Goal: Task Accomplishment & Management: Use online tool/utility

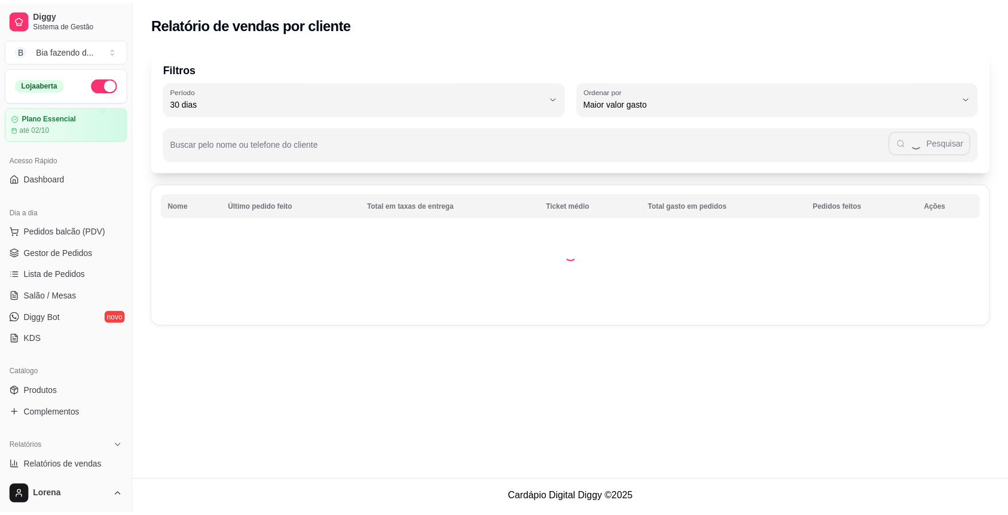
scroll to position [239, 0]
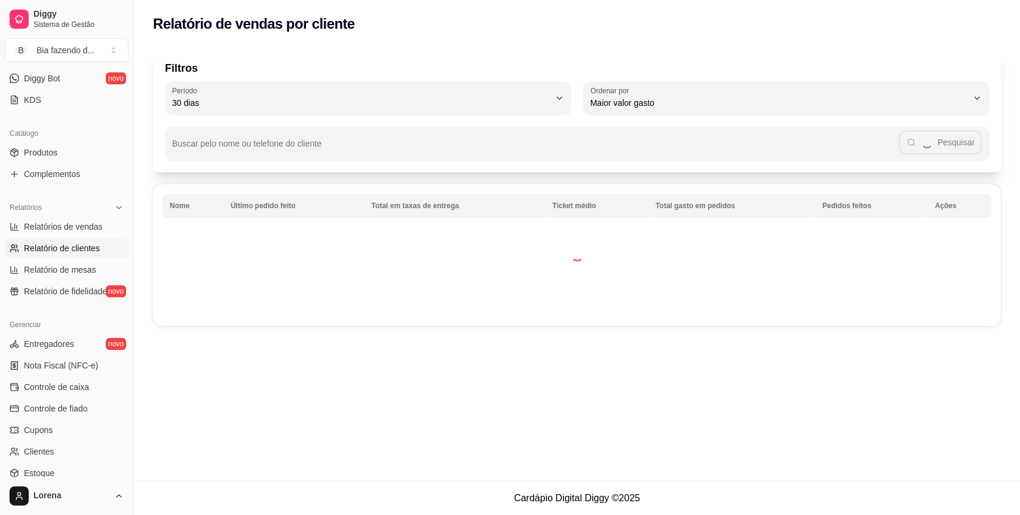
select select "ALL"
select select "0"
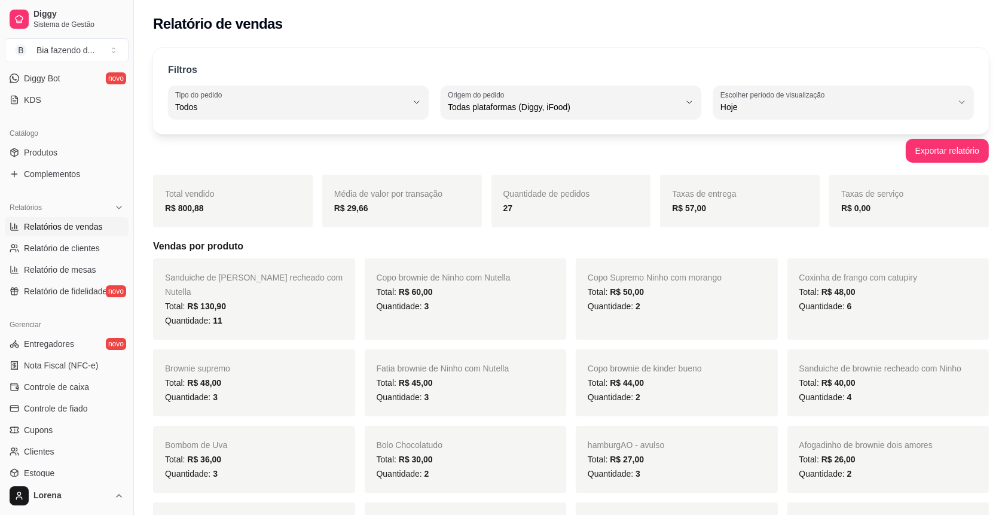
scroll to position [79, 0]
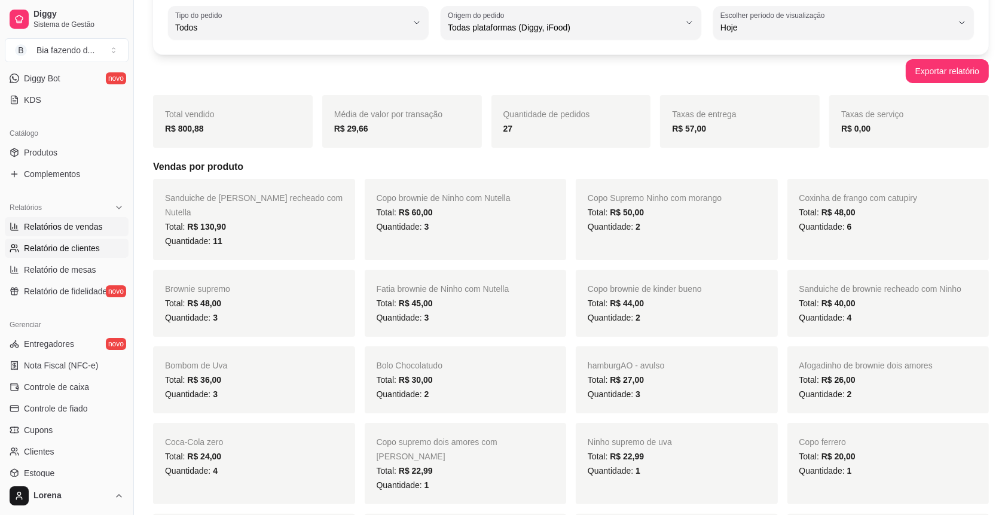
click at [96, 253] on link "Relatório de clientes" at bounding box center [67, 247] width 124 height 19
select select "30"
select select "HIGHEST_TOTAL_SPENT_WITH_ORDERS"
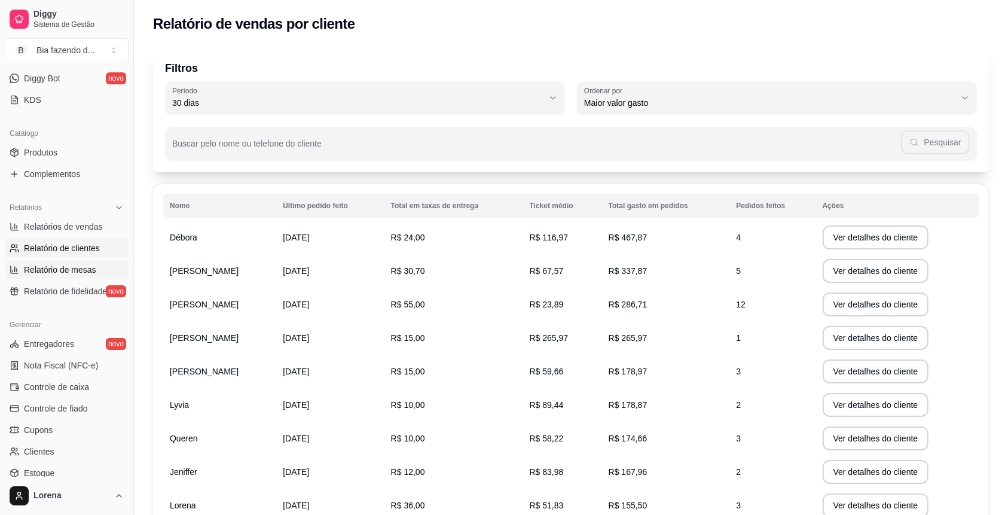
click at [94, 265] on link "Relatório de mesas" at bounding box center [67, 269] width 124 height 19
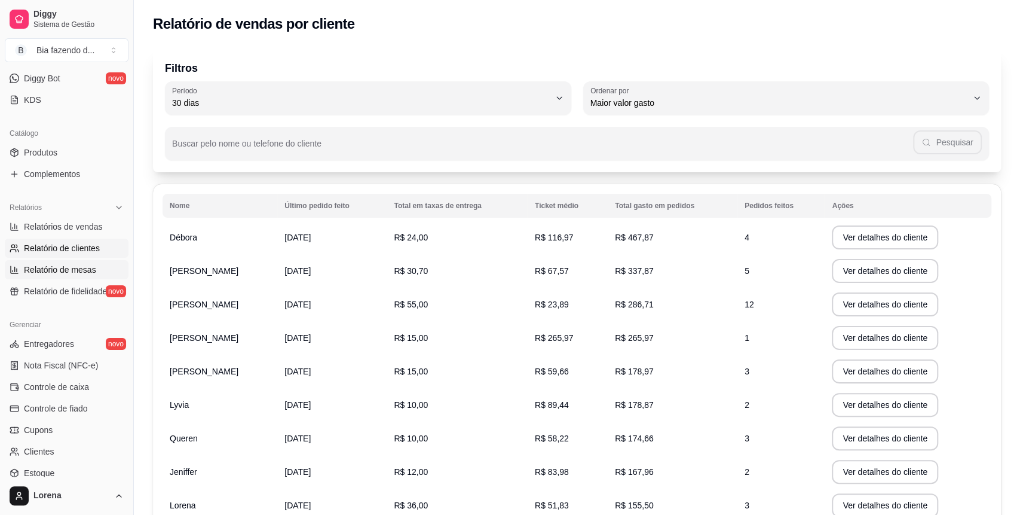
select select "TOTAL_OF_ORDERS"
select select "7"
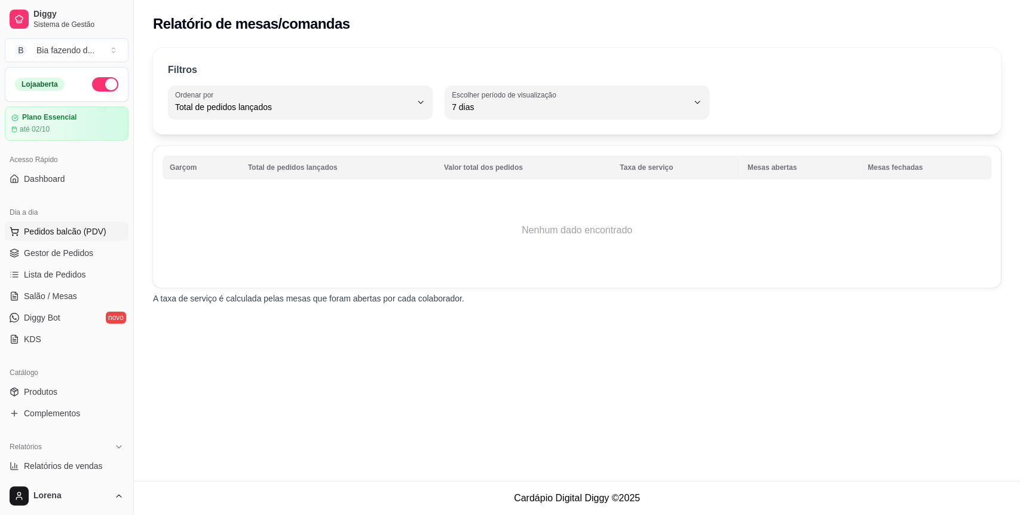
click at [80, 230] on span "Pedidos balcão (PDV)" at bounding box center [65, 231] width 82 height 12
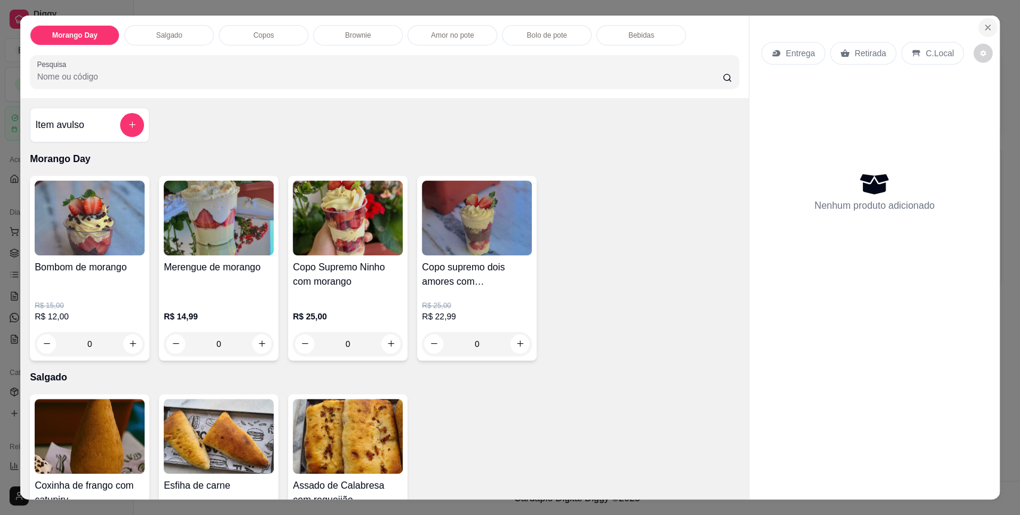
click at [983, 24] on icon "Close" at bounding box center [988, 28] width 10 height 10
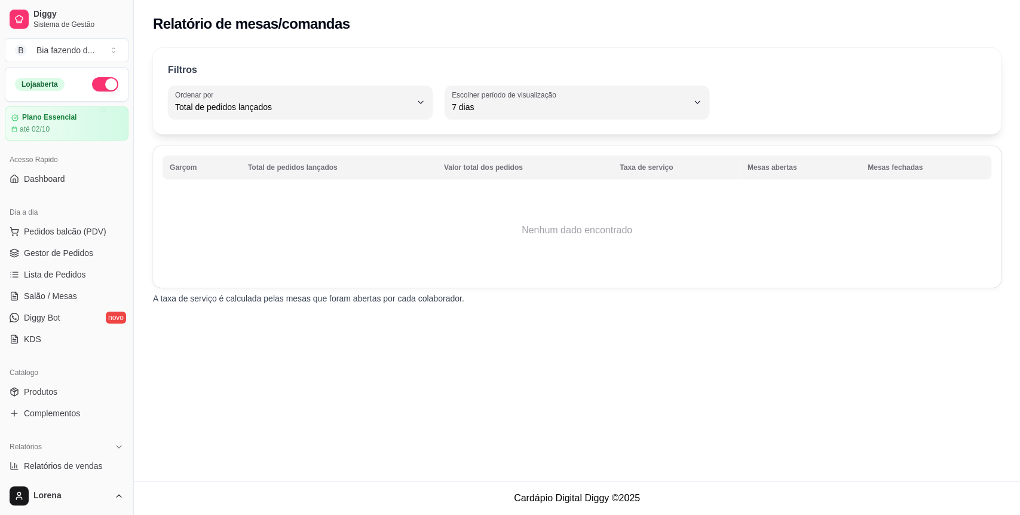
click at [85, 241] on ul "Pedidos balcão (PDV) Gestor de Pedidos Lista de Pedidos Salão / Mesas Diggy Bot…" at bounding box center [67, 285] width 124 height 127
click at [94, 243] on link "Gestor de Pedidos" at bounding box center [67, 252] width 124 height 19
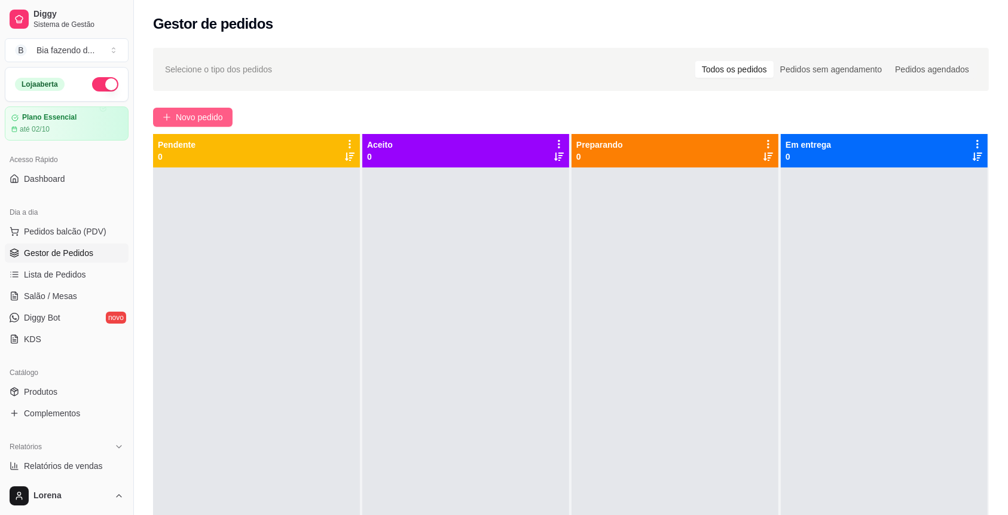
click at [206, 114] on span "Novo pedido" at bounding box center [199, 117] width 47 height 13
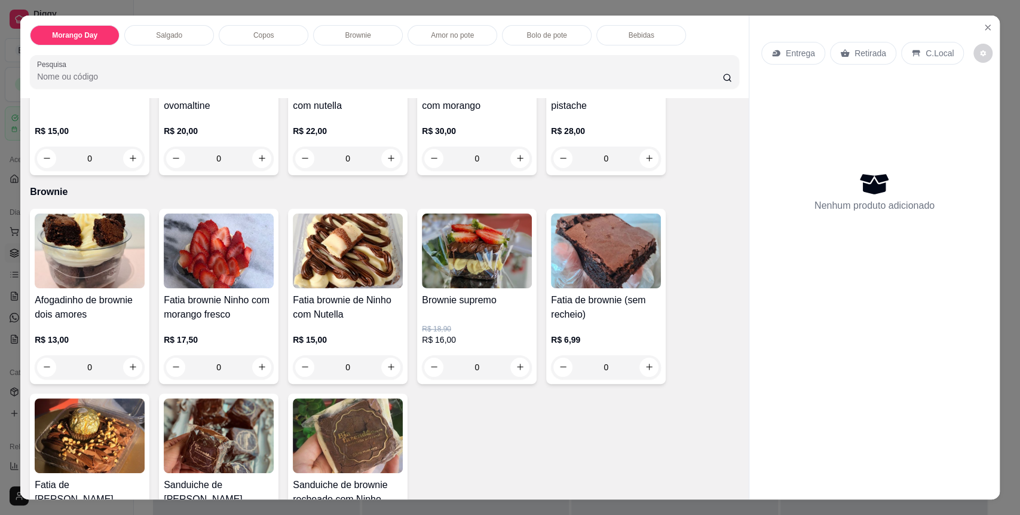
scroll to position [956, 0]
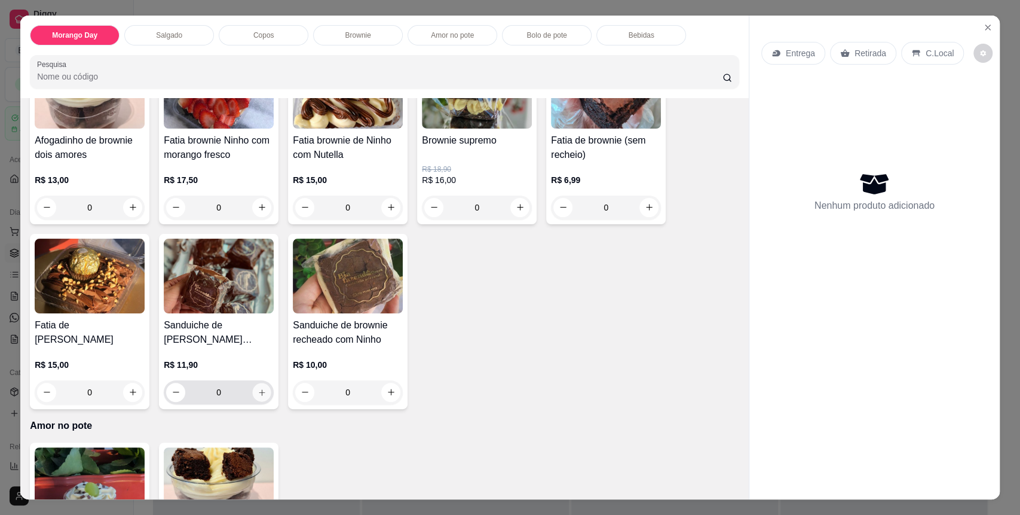
click at [258, 392] on icon "increase-product-quantity" at bounding box center [262, 392] width 9 height 9
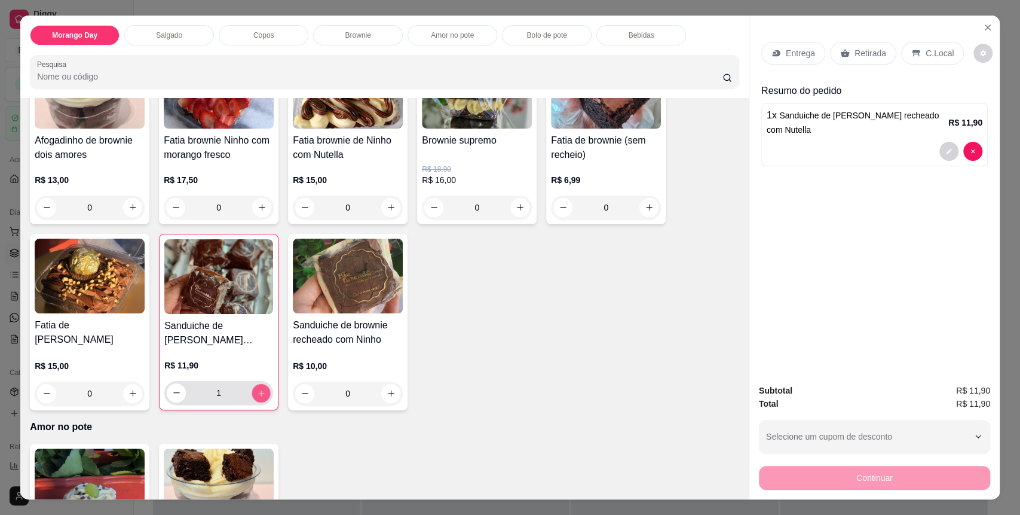
click at [257, 392] on icon "increase-product-quantity" at bounding box center [261, 392] width 9 height 9
type input "3"
click at [928, 48] on p "C.Local" at bounding box center [940, 53] width 28 height 12
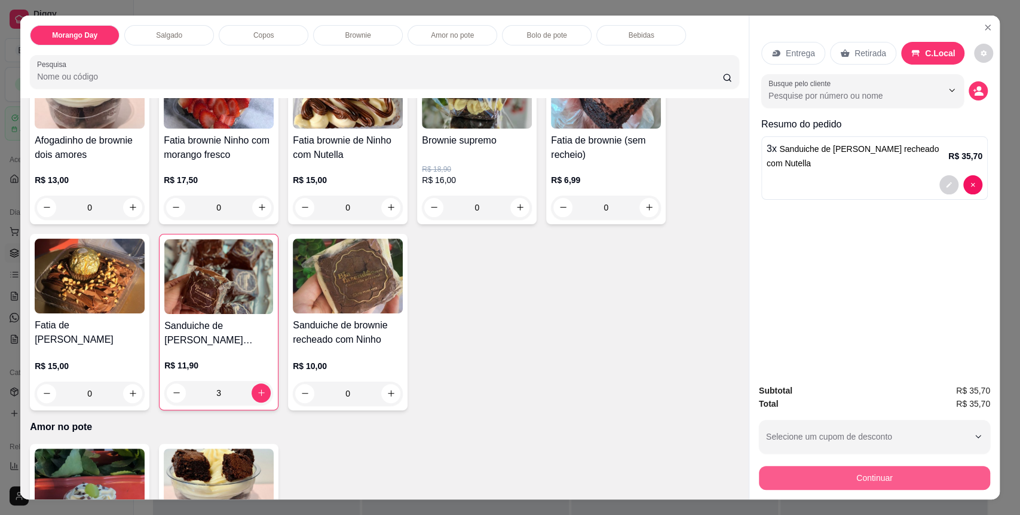
click at [847, 479] on button "Continuar" at bounding box center [874, 478] width 231 height 24
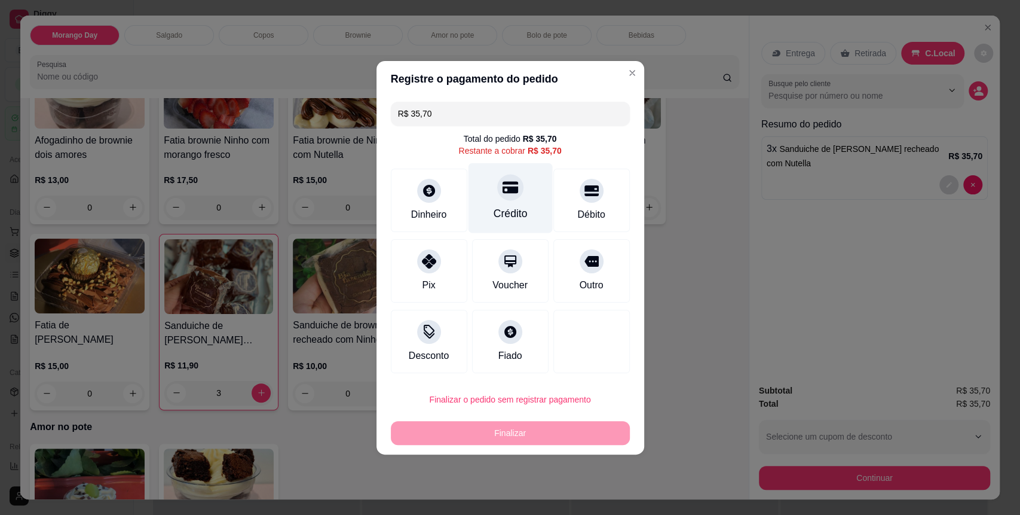
click at [506, 214] on div "Crédito" at bounding box center [510, 214] width 34 height 16
type input "R$ 0,00"
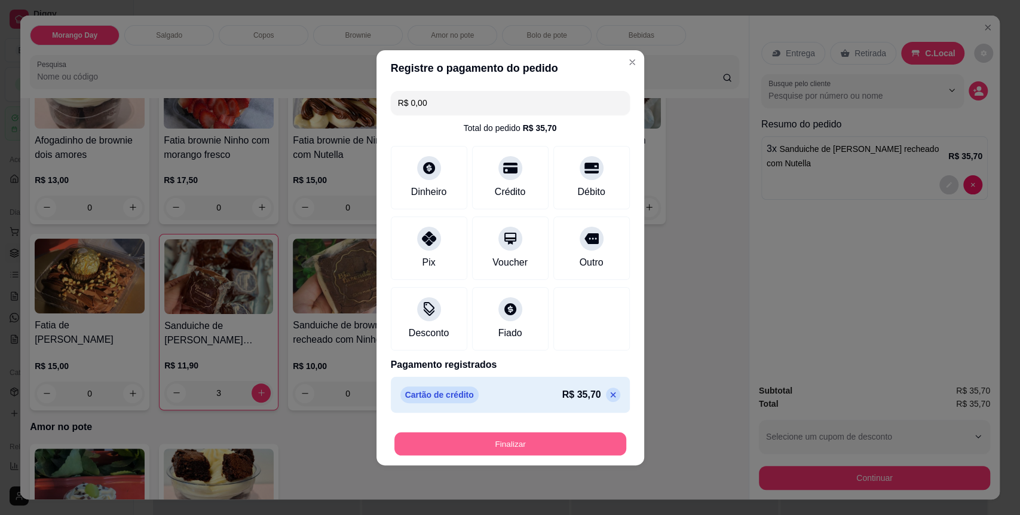
click at [535, 440] on button "Finalizar" at bounding box center [510, 443] width 232 height 23
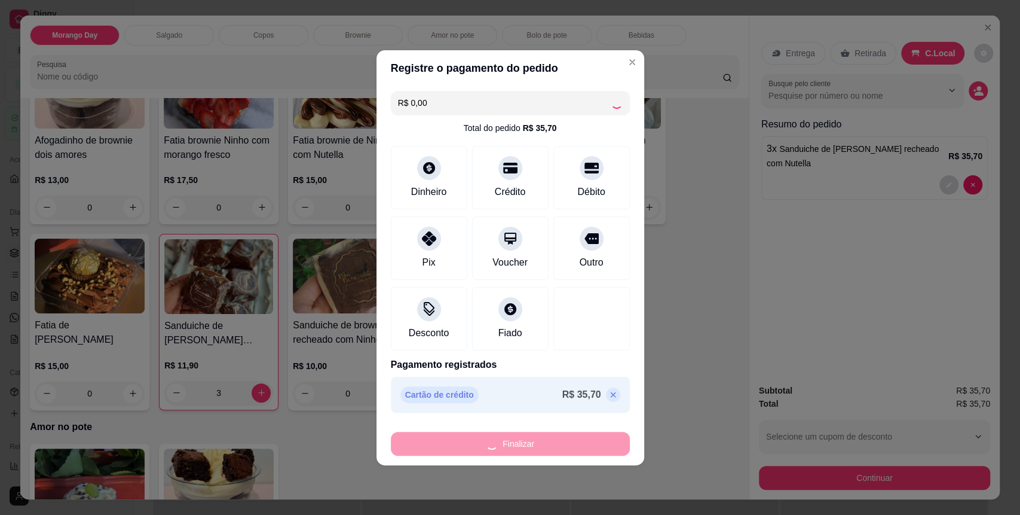
type input "0"
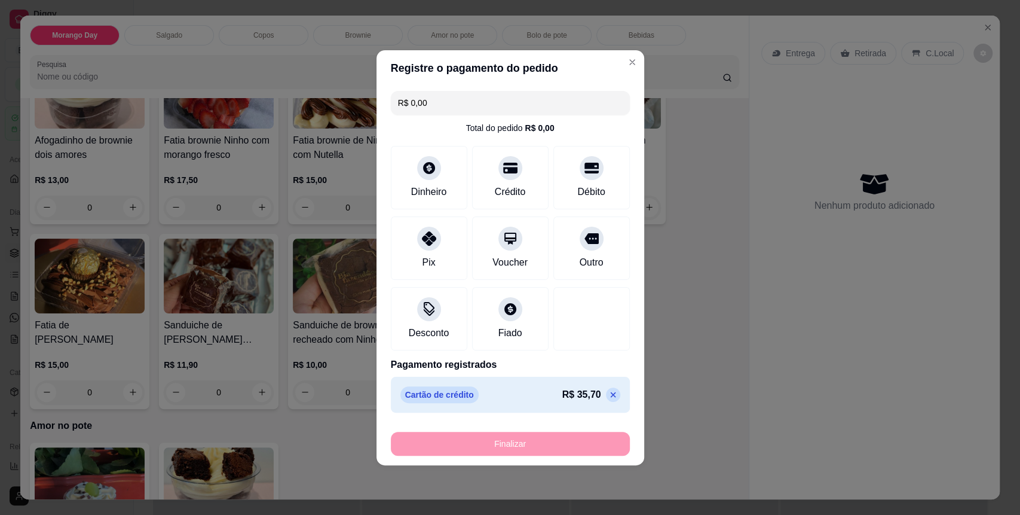
type input "-R$ 35,70"
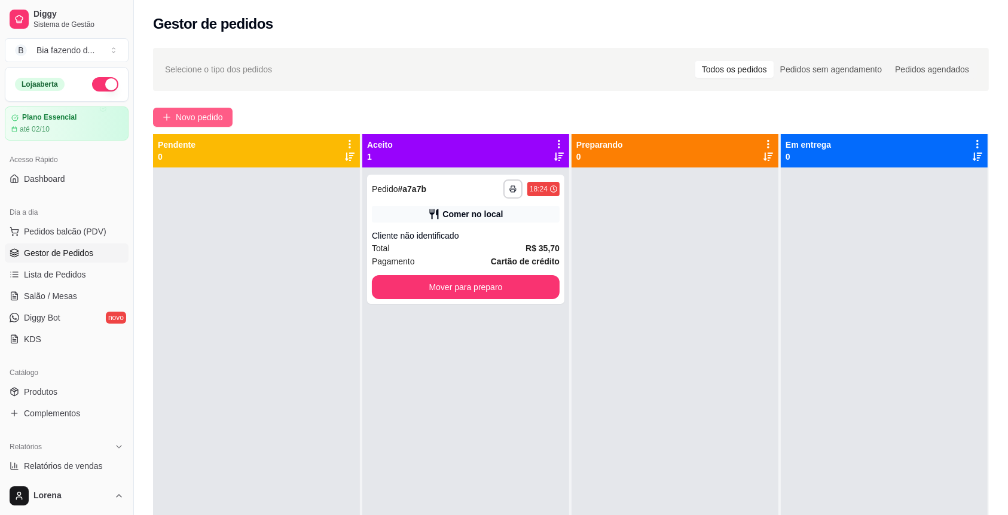
click at [172, 112] on button "Novo pedido" at bounding box center [192, 117] width 79 height 19
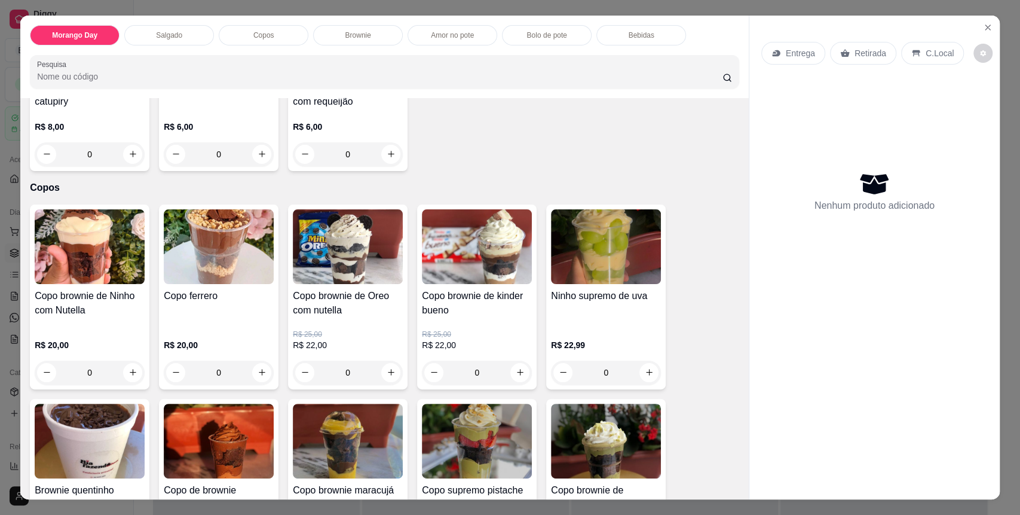
scroll to position [478, 0]
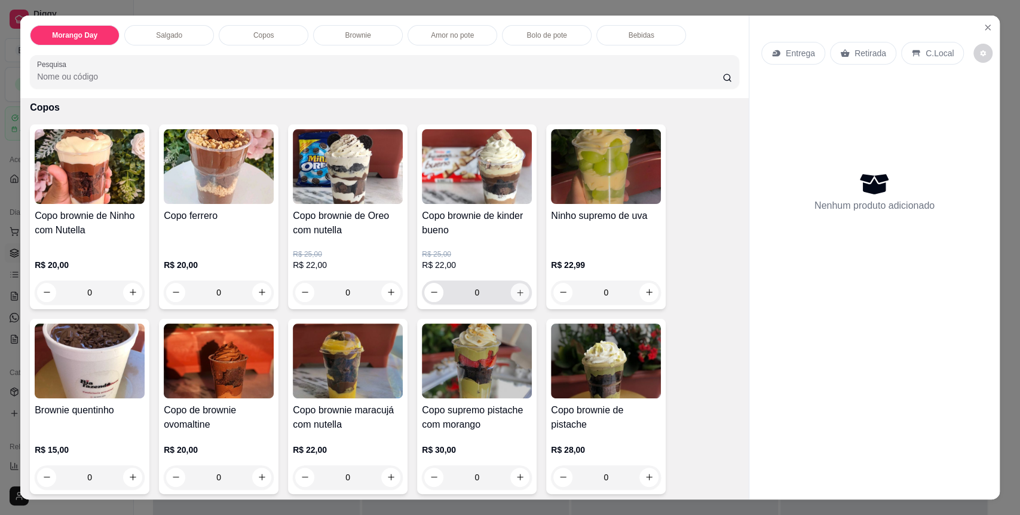
click at [516, 292] on icon "increase-product-quantity" at bounding box center [520, 292] width 9 height 9
type input "1"
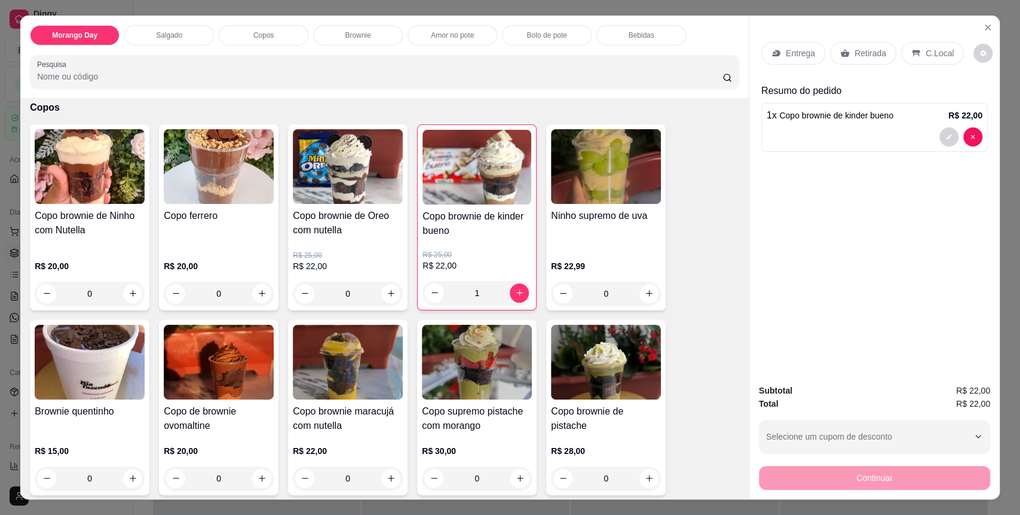
scroll to position [558, 0]
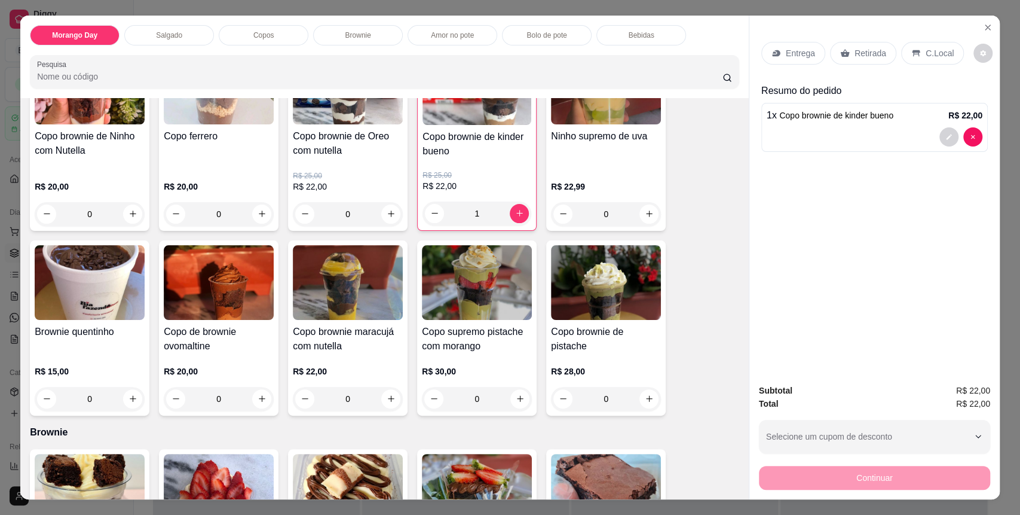
click at [256, 385] on div "R$ 20,00 0" at bounding box center [219, 387] width 110 height 45
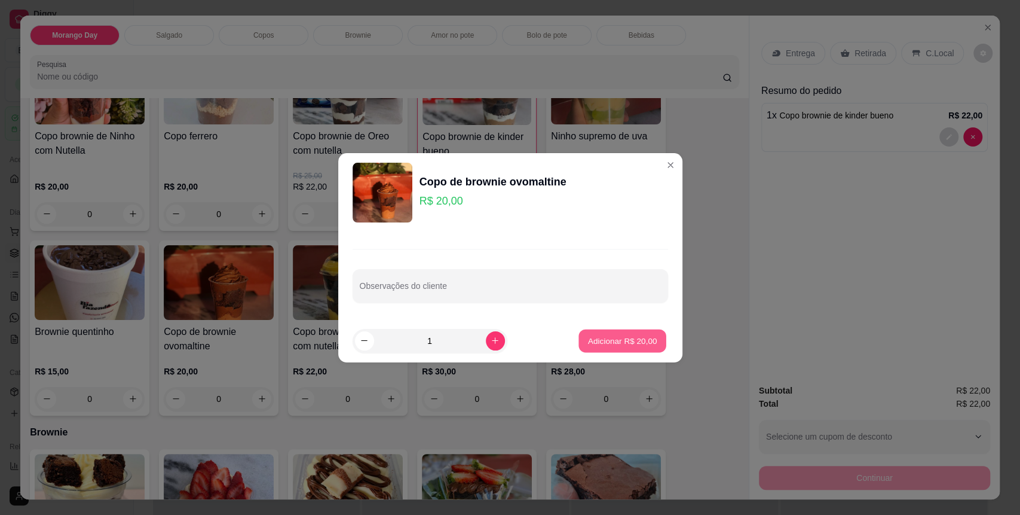
click at [620, 335] on p "Adicionar R$ 20,00" at bounding box center [622, 340] width 69 height 11
type input "1"
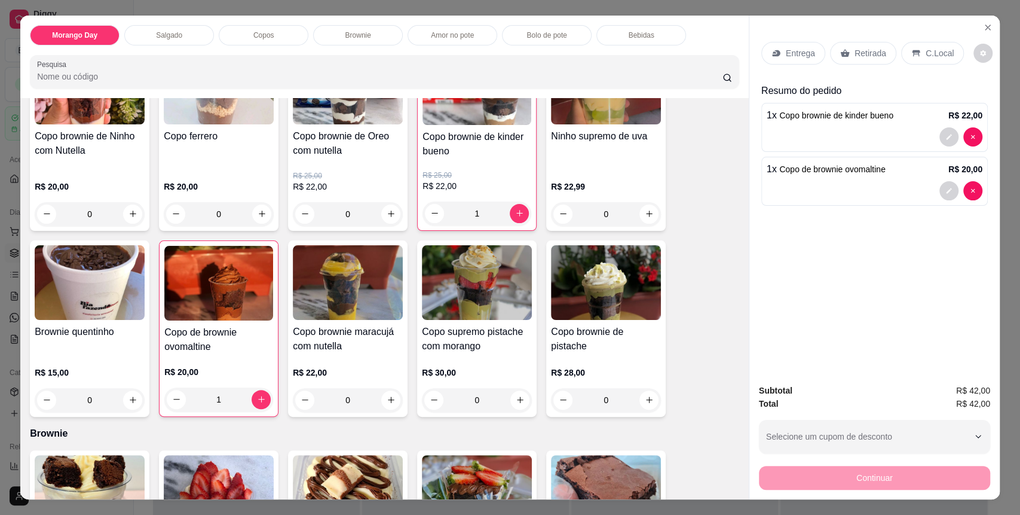
scroll to position [717, 0]
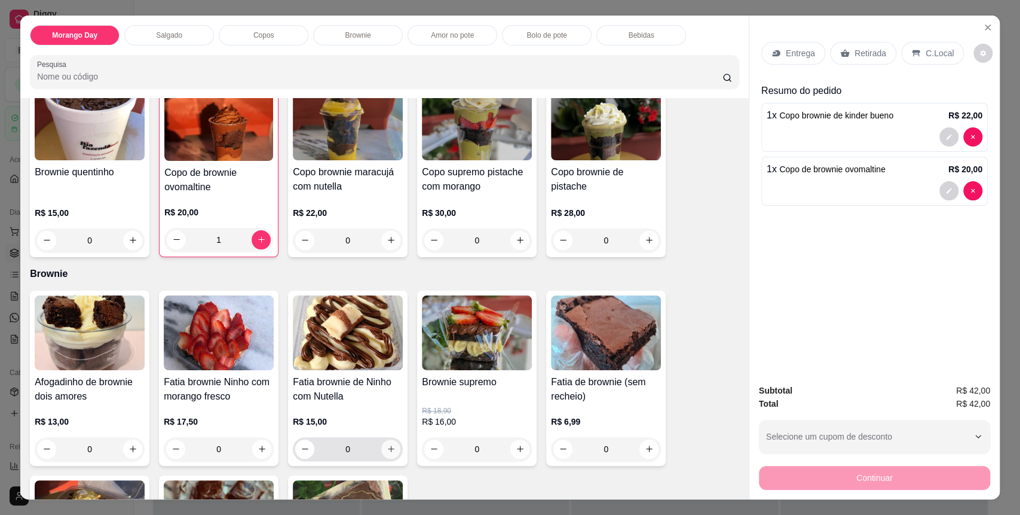
click at [387, 449] on icon "increase-product-quantity" at bounding box center [391, 448] width 9 height 9
type input "1"
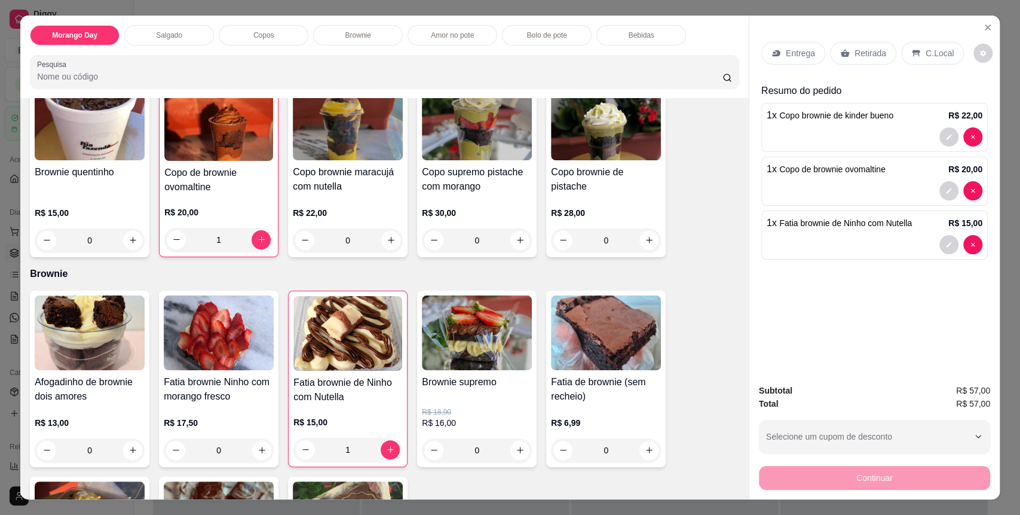
click at [940, 53] on p "C.Local" at bounding box center [940, 53] width 28 height 12
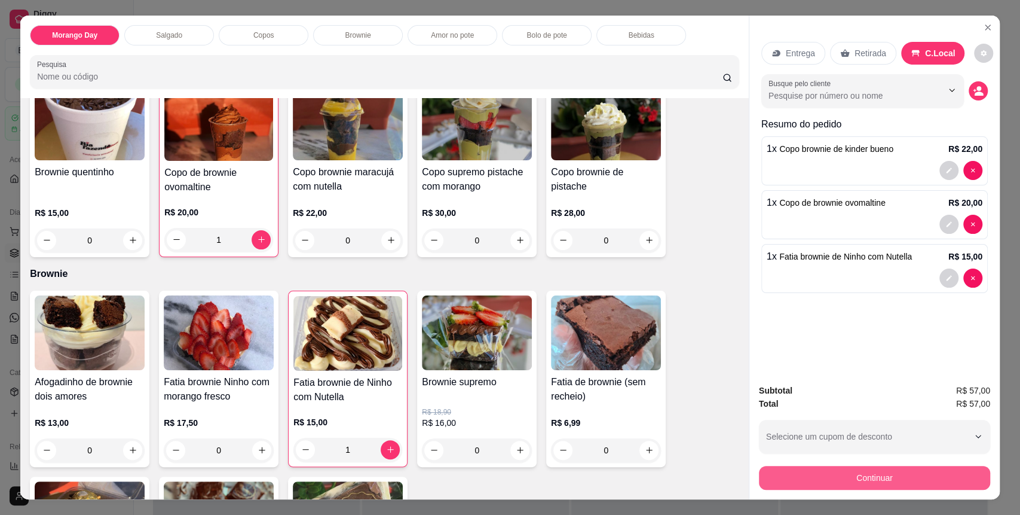
click at [812, 488] on button "Continuar" at bounding box center [874, 478] width 231 height 24
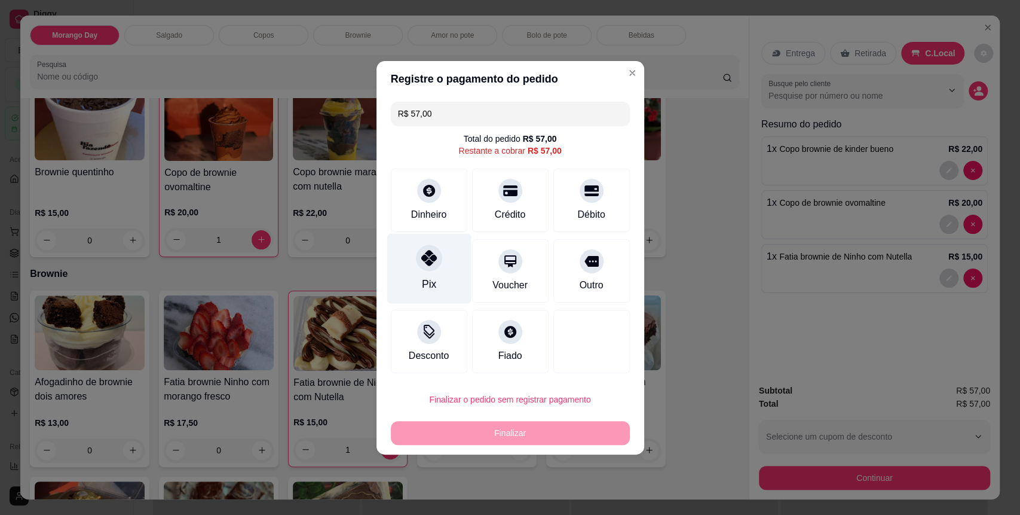
click at [415, 267] on div "Pix" at bounding box center [429, 268] width 84 height 70
type input "R$ 0,00"
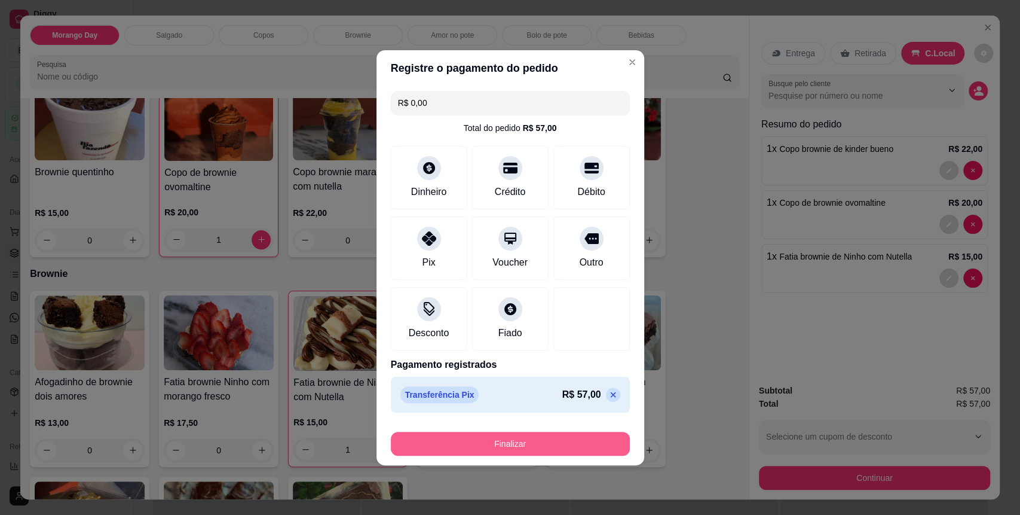
click at [466, 438] on button "Finalizar" at bounding box center [510, 444] width 239 height 24
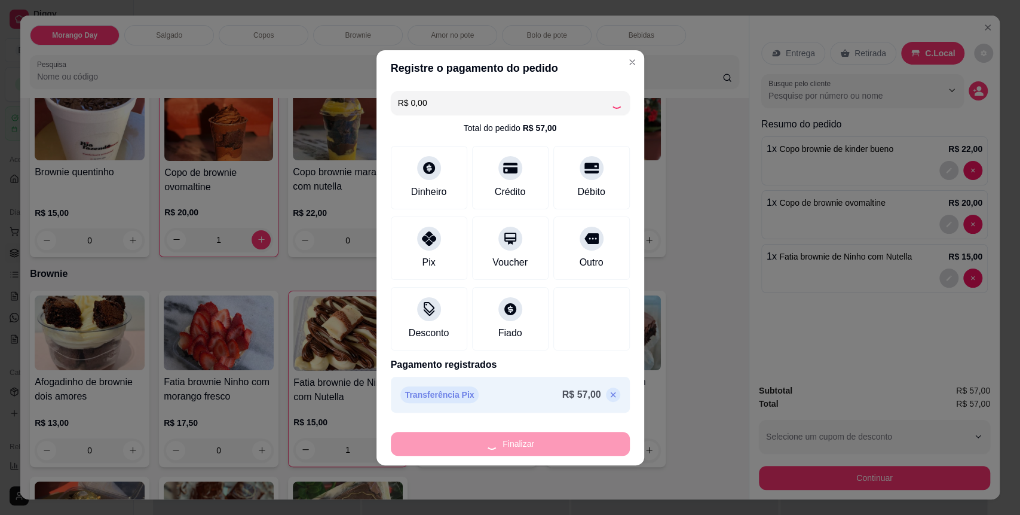
type input "0"
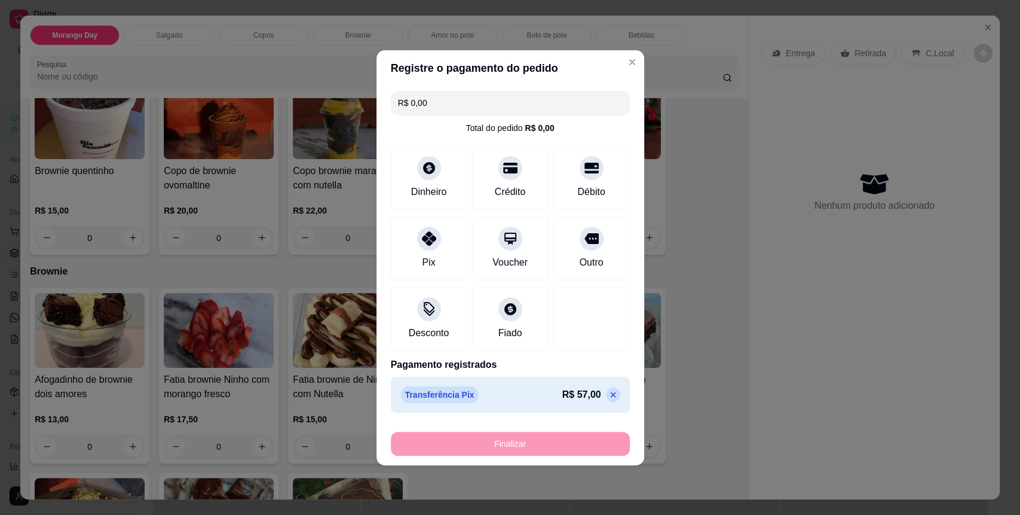
type input "-R$ 57,00"
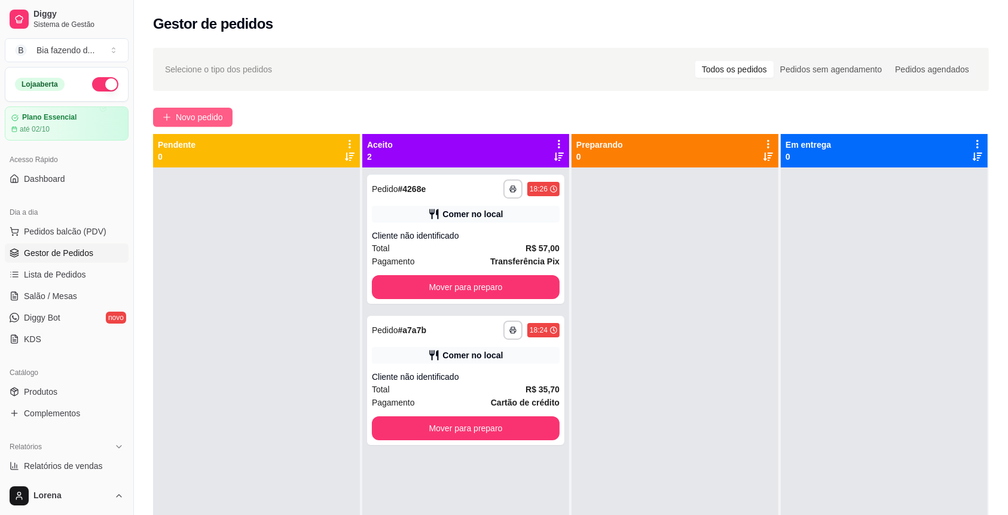
click at [226, 114] on button "Novo pedido" at bounding box center [192, 117] width 79 height 19
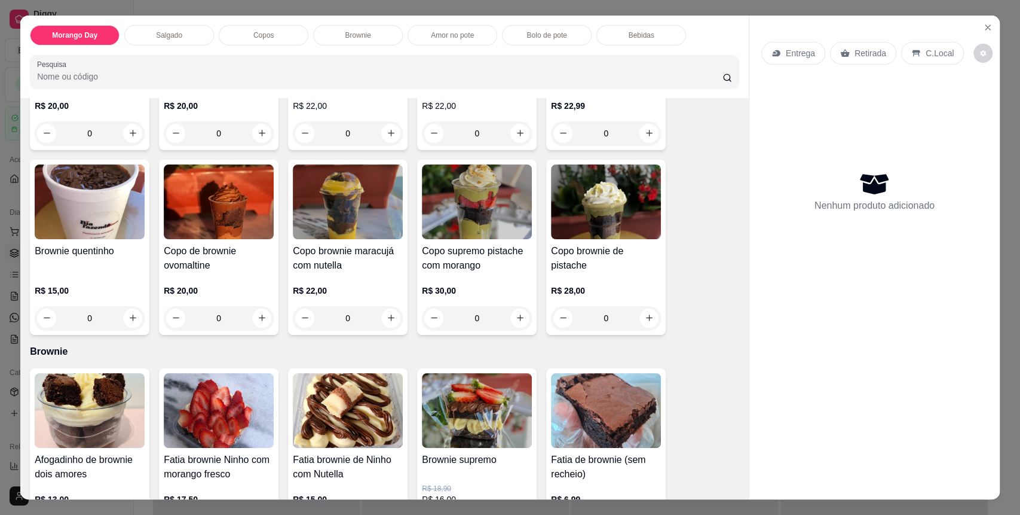
scroll to position [876, 0]
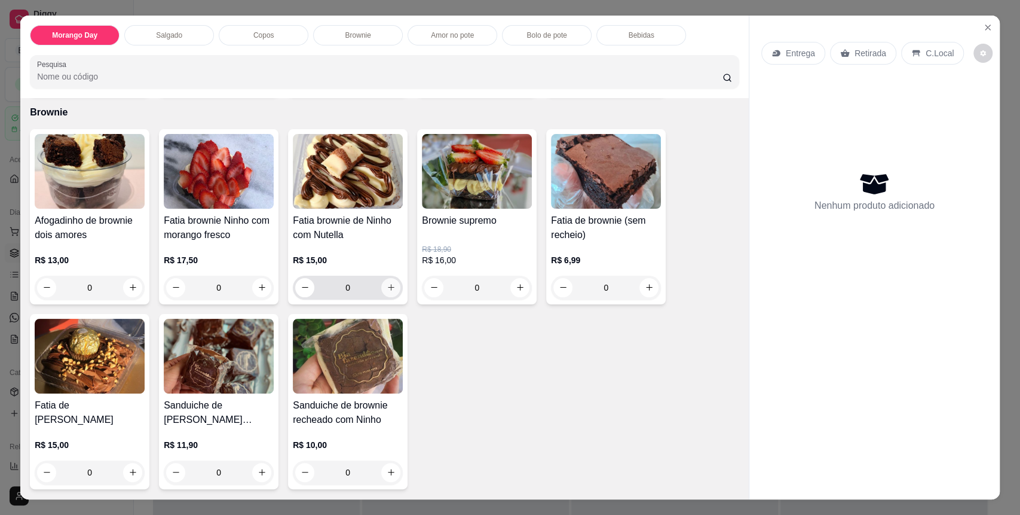
click at [387, 288] on icon "increase-product-quantity" at bounding box center [391, 287] width 9 height 9
type input "1"
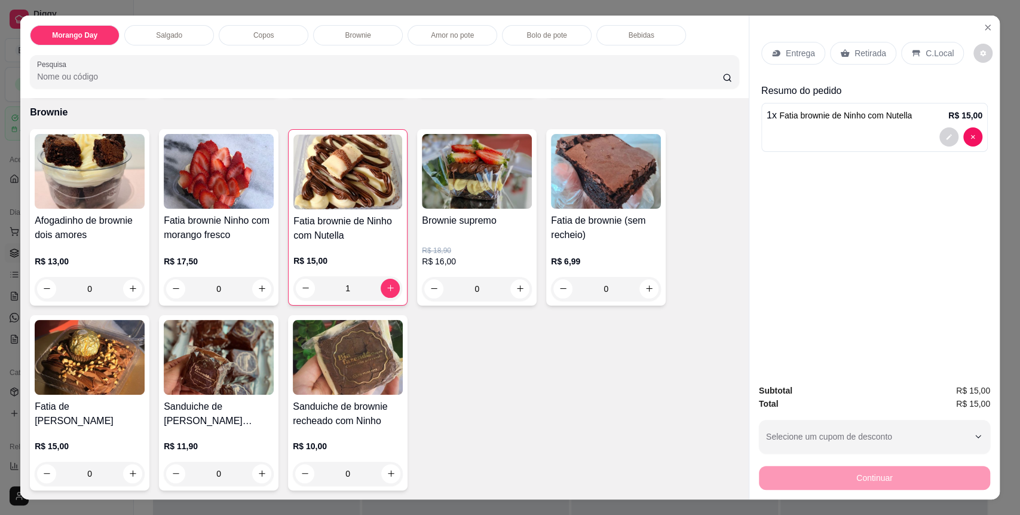
click at [935, 48] on p "C.Local" at bounding box center [940, 53] width 28 height 12
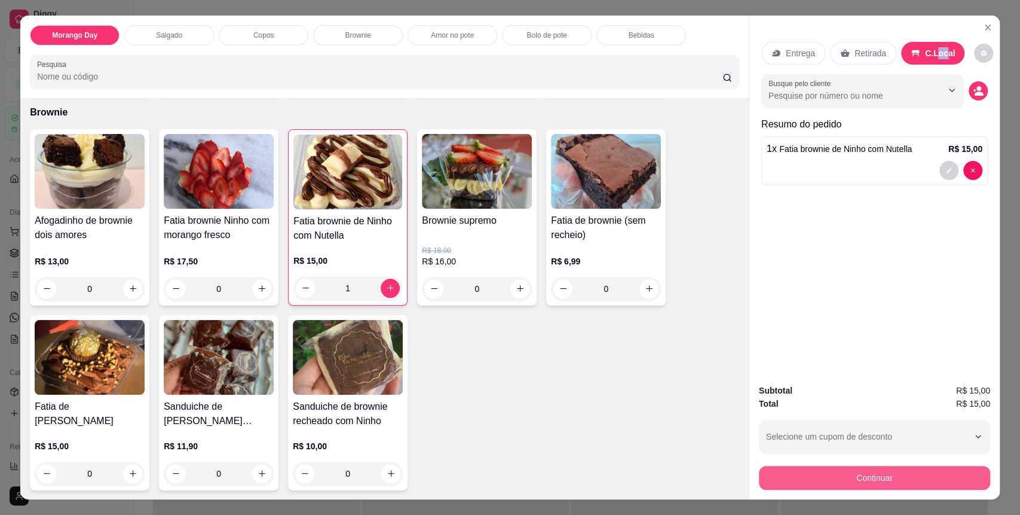
click at [911, 484] on button "Continuar" at bounding box center [874, 478] width 231 height 24
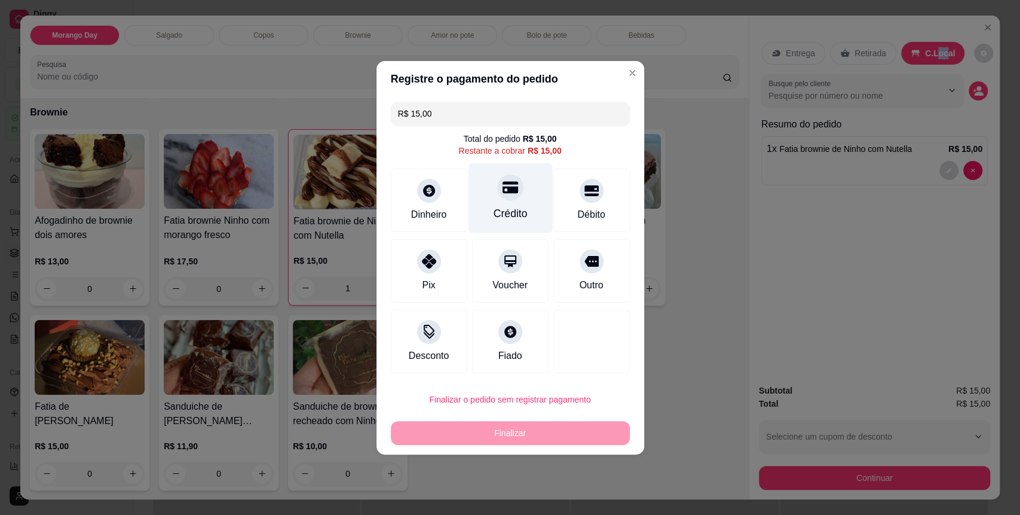
click at [507, 209] on div "Crédito" at bounding box center [510, 214] width 34 height 16
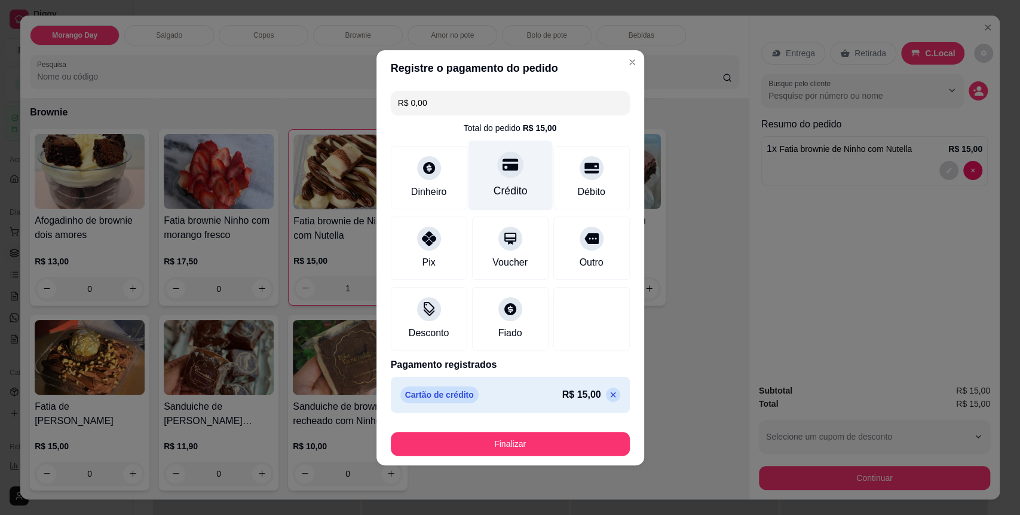
type input "R$ 0,00"
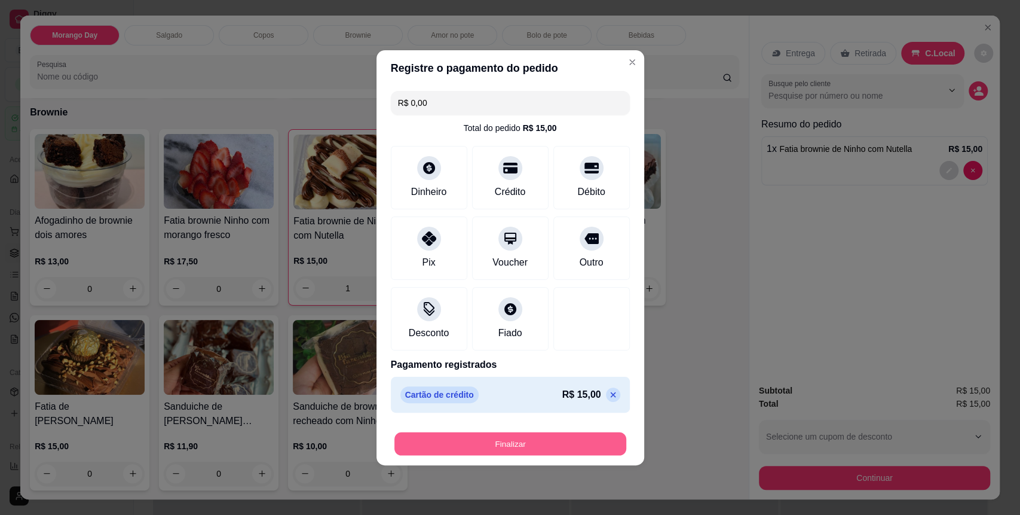
click at [521, 441] on button "Finalizar" at bounding box center [510, 443] width 232 height 23
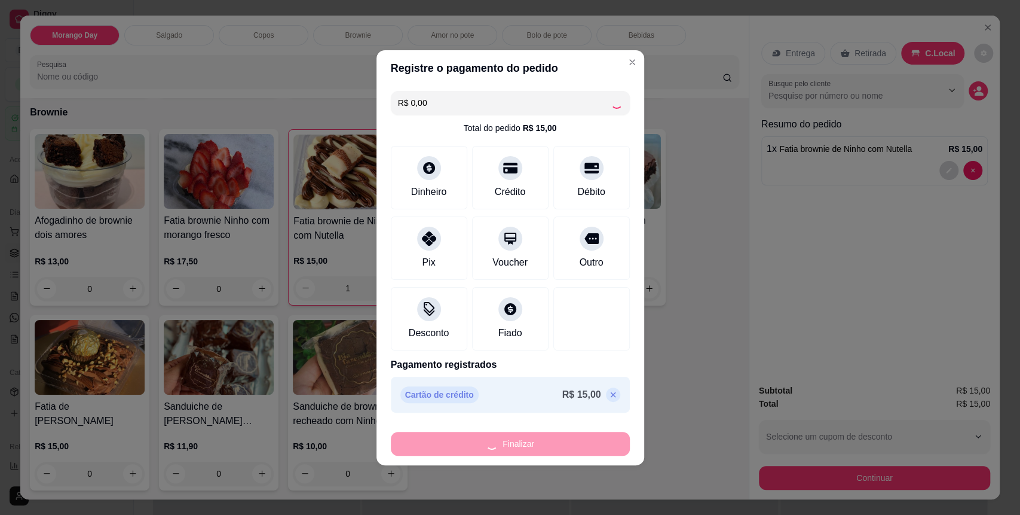
type input "0"
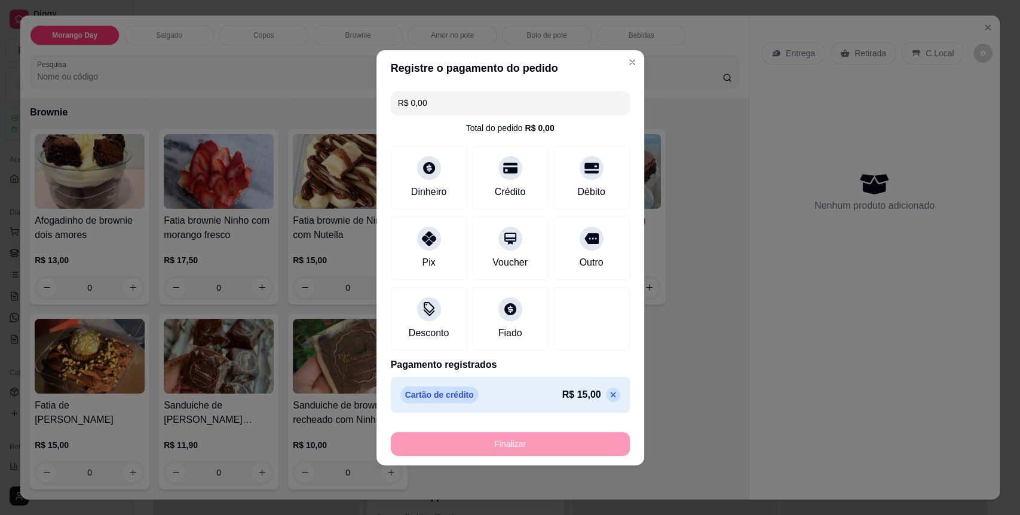
type input "-R$ 15,00"
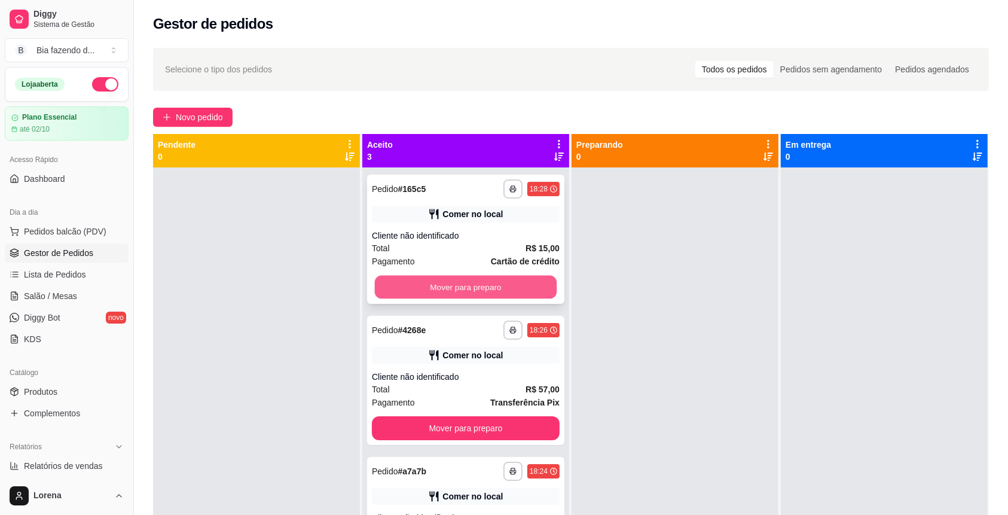
click at [472, 283] on button "Mover para preparo" at bounding box center [466, 287] width 182 height 23
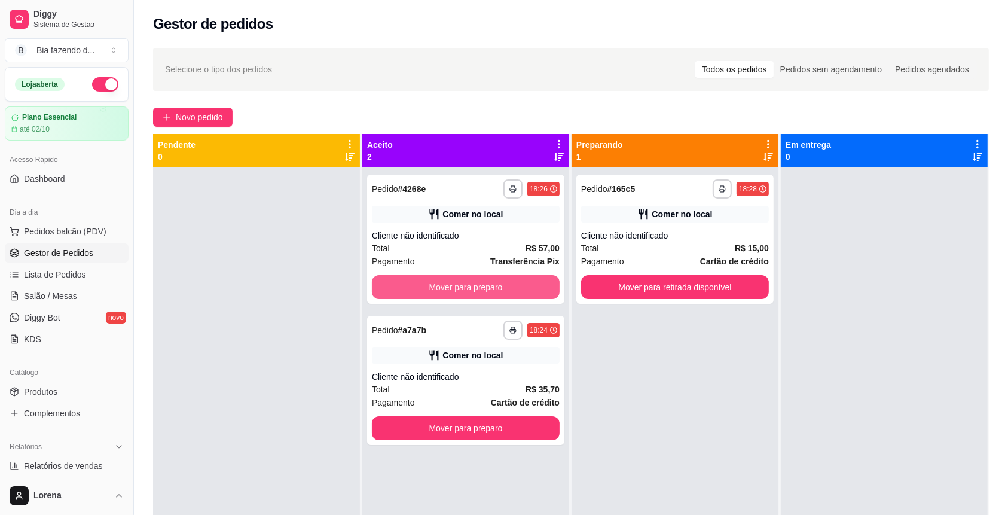
click at [472, 282] on button "Mover para preparo" at bounding box center [466, 287] width 188 height 24
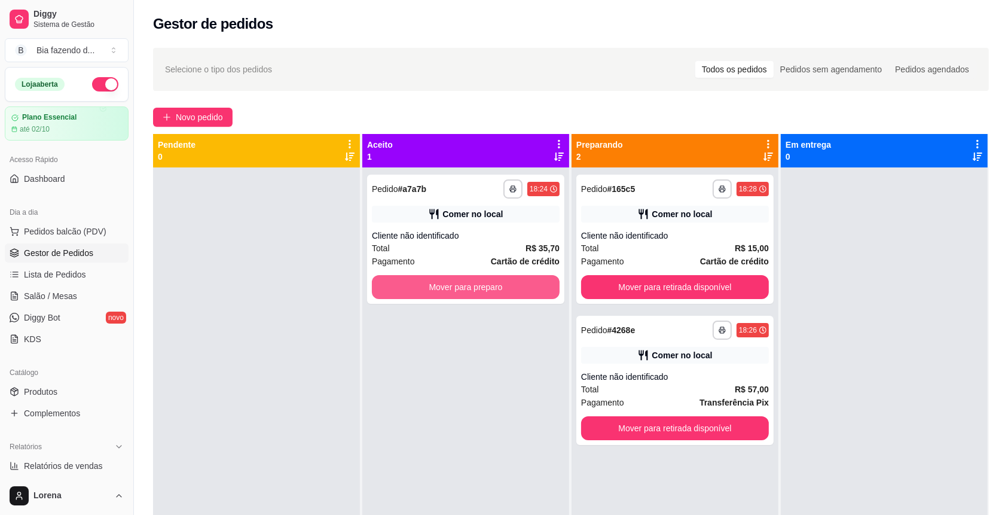
click at [472, 282] on button "Mover para preparo" at bounding box center [466, 287] width 188 height 24
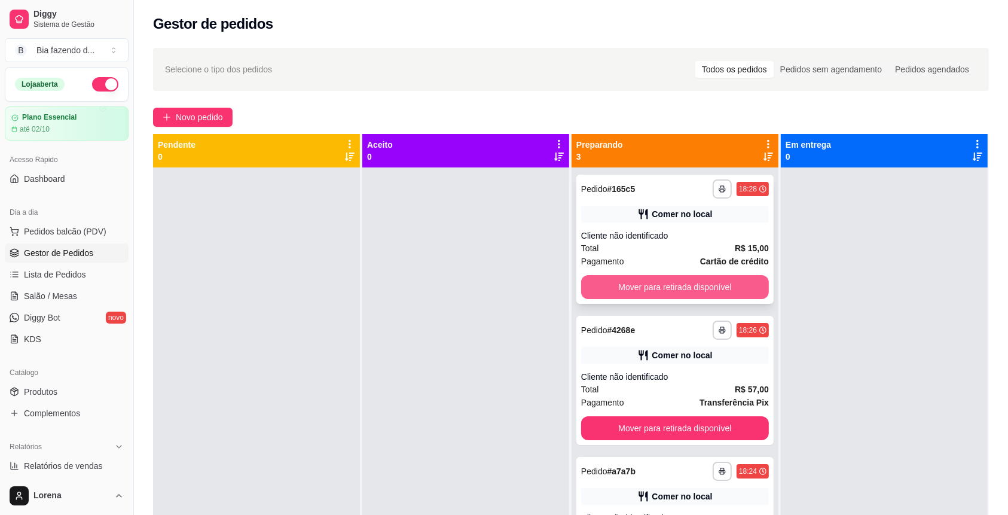
click at [654, 290] on button "Mover para retirada disponível" at bounding box center [675, 287] width 188 height 24
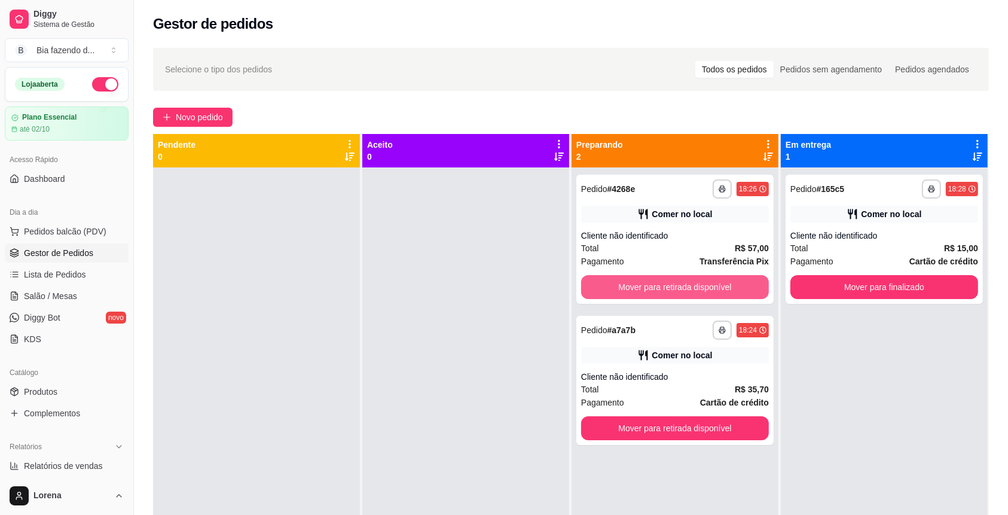
click at [654, 290] on button "Mover para retirada disponível" at bounding box center [675, 287] width 188 height 24
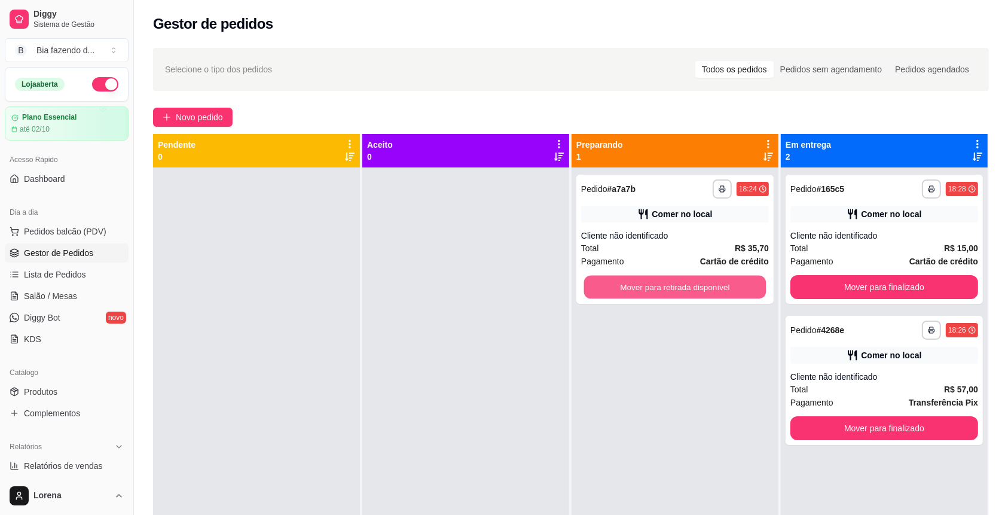
click at [654, 290] on button "Mover para retirada disponível" at bounding box center [675, 287] width 182 height 23
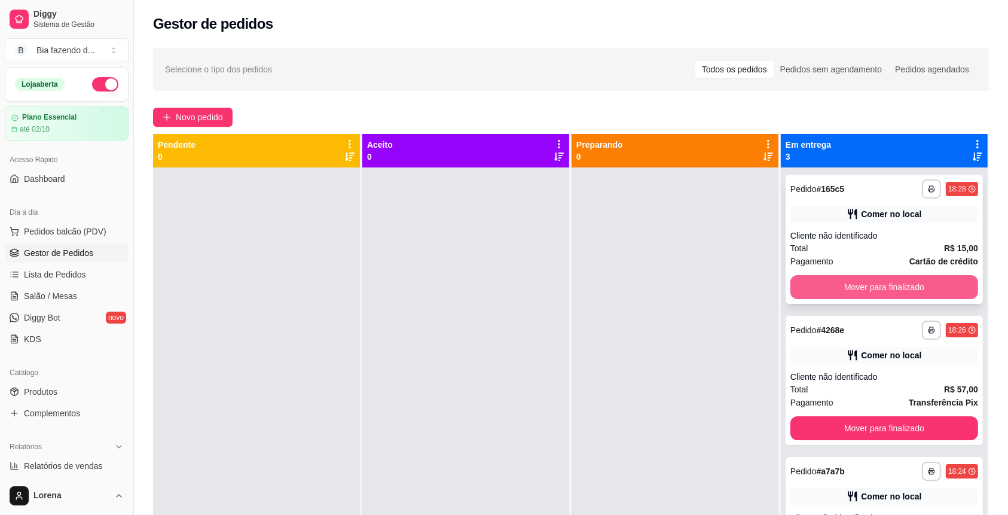
click at [865, 287] on button "Mover para finalizado" at bounding box center [884, 287] width 188 height 24
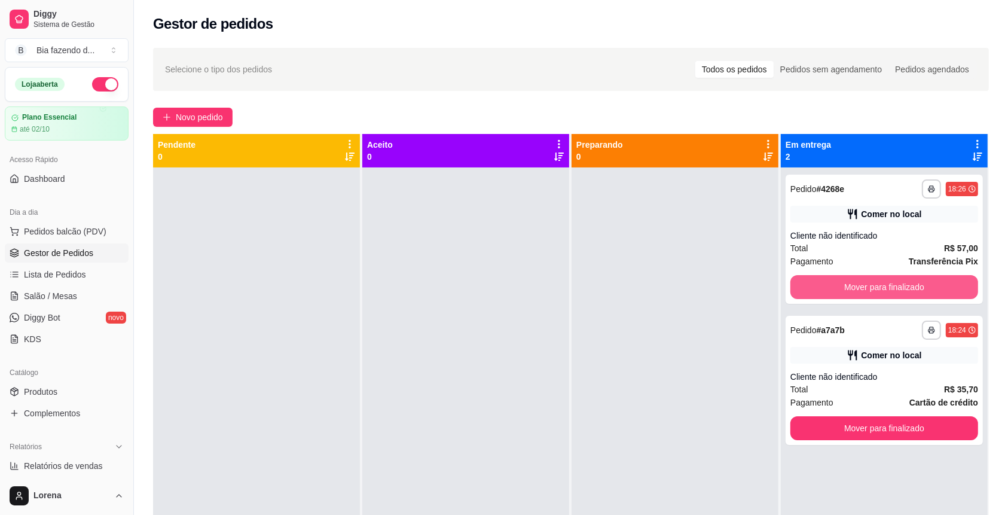
click at [865, 287] on button "Mover para finalizado" at bounding box center [884, 287] width 188 height 24
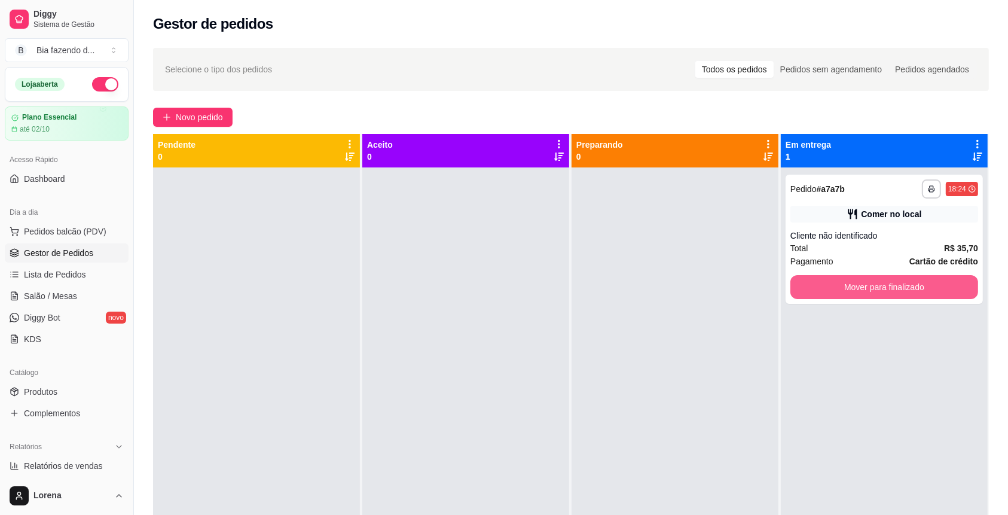
click at [865, 287] on button "Mover para finalizado" at bounding box center [884, 287] width 188 height 24
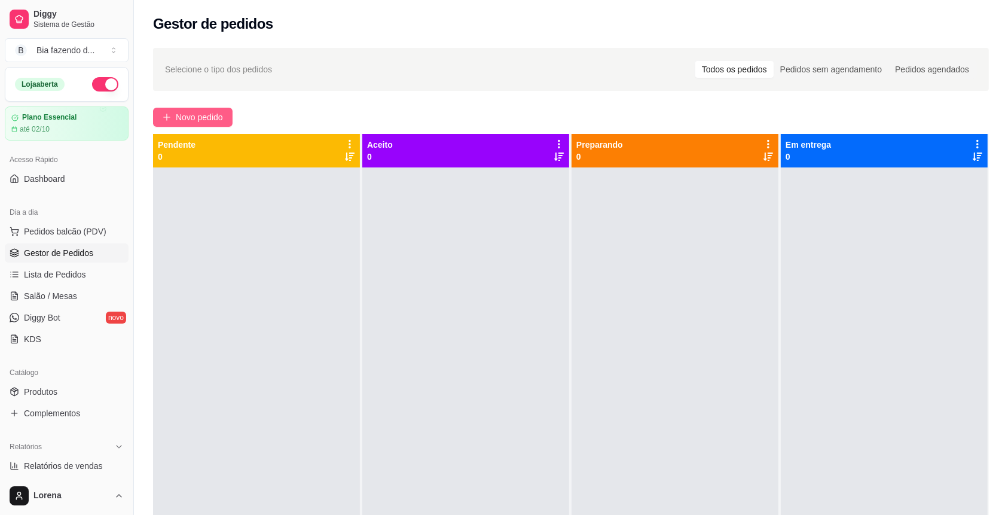
click at [215, 115] on span "Novo pedido" at bounding box center [199, 117] width 47 height 13
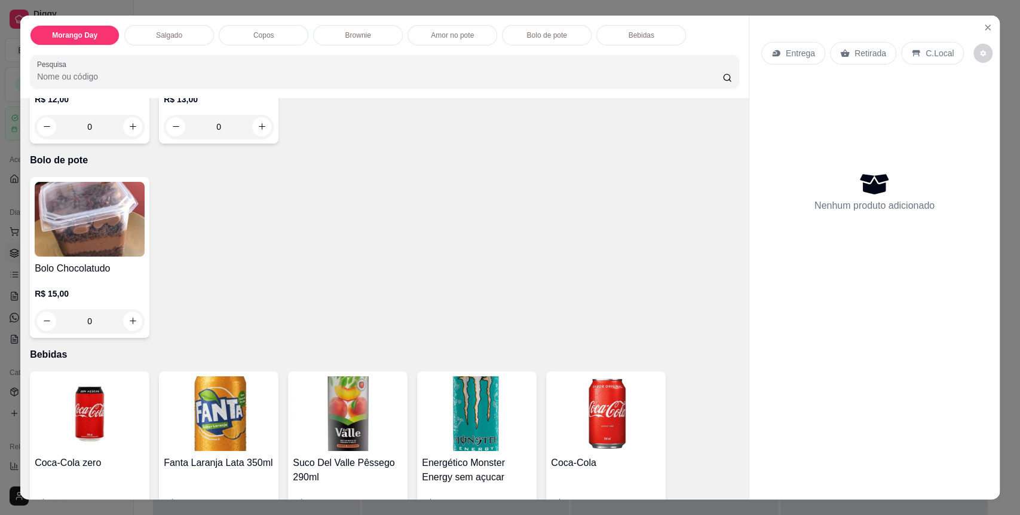
scroll to position [1514, 0]
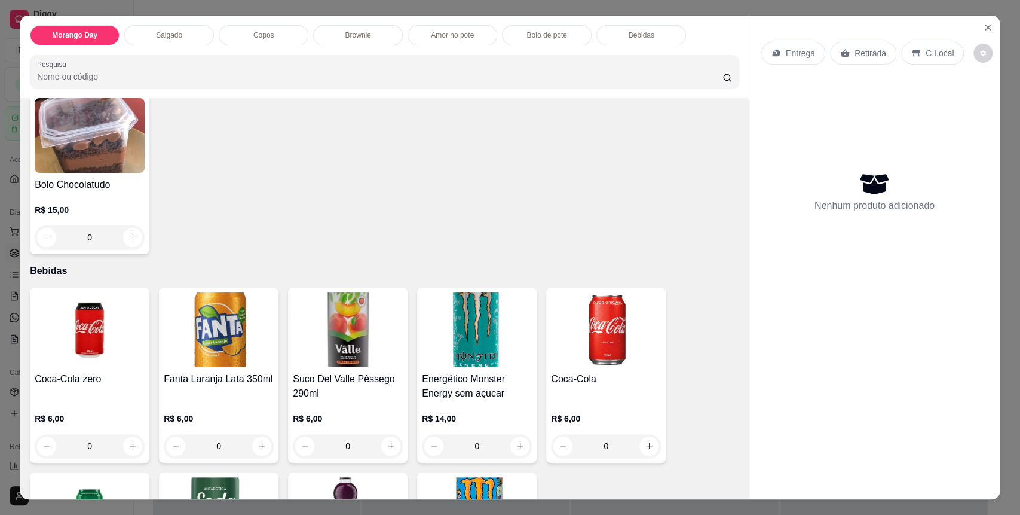
click at [123, 231] on div "0" at bounding box center [90, 237] width 110 height 24
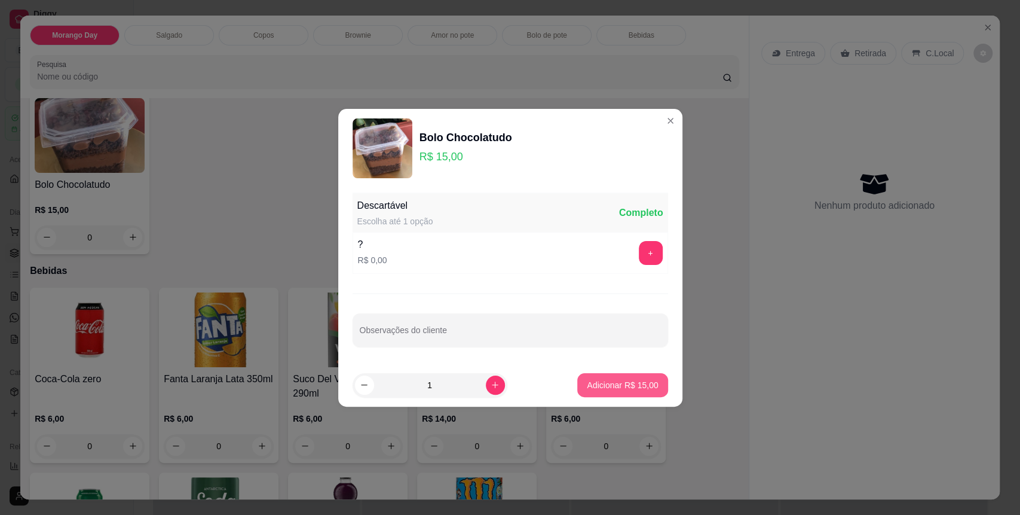
click at [623, 396] on button "Adicionar R$ 15,00" at bounding box center [622, 385] width 90 height 24
type input "1"
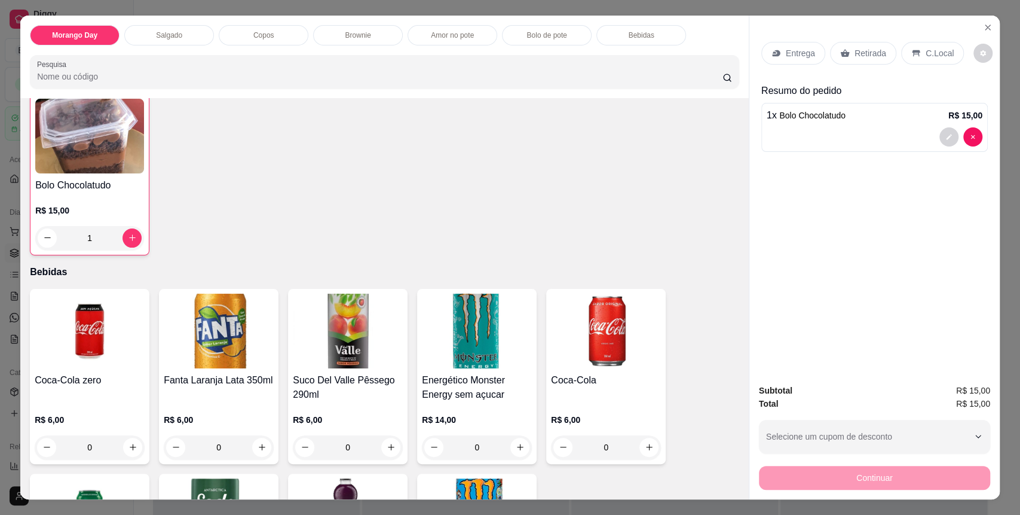
scroll to position [1514, 0]
click at [926, 62] on div "C.Local" at bounding box center [932, 53] width 63 height 23
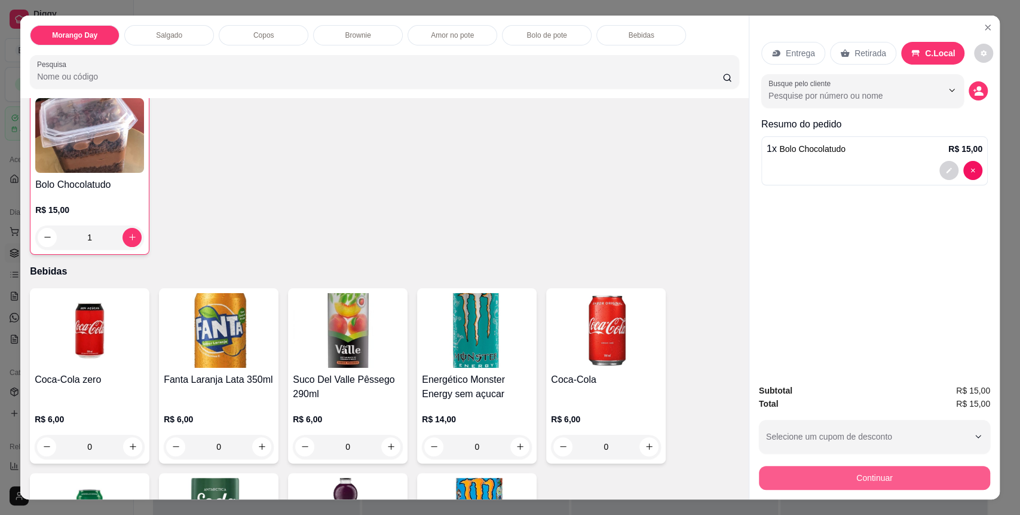
click at [796, 481] on button "Continuar" at bounding box center [874, 478] width 231 height 24
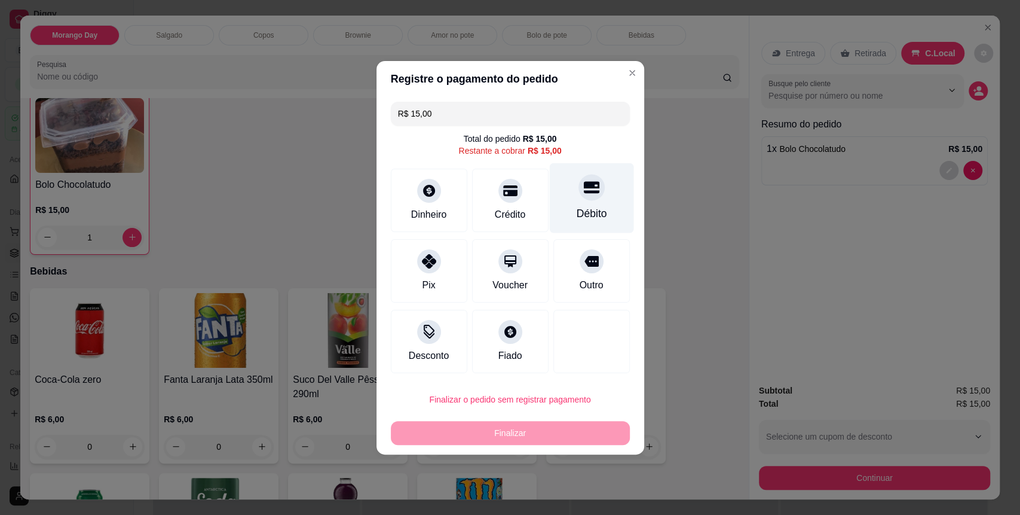
click at [576, 210] on div "Débito" at bounding box center [591, 214] width 30 height 16
type input "R$ 0,00"
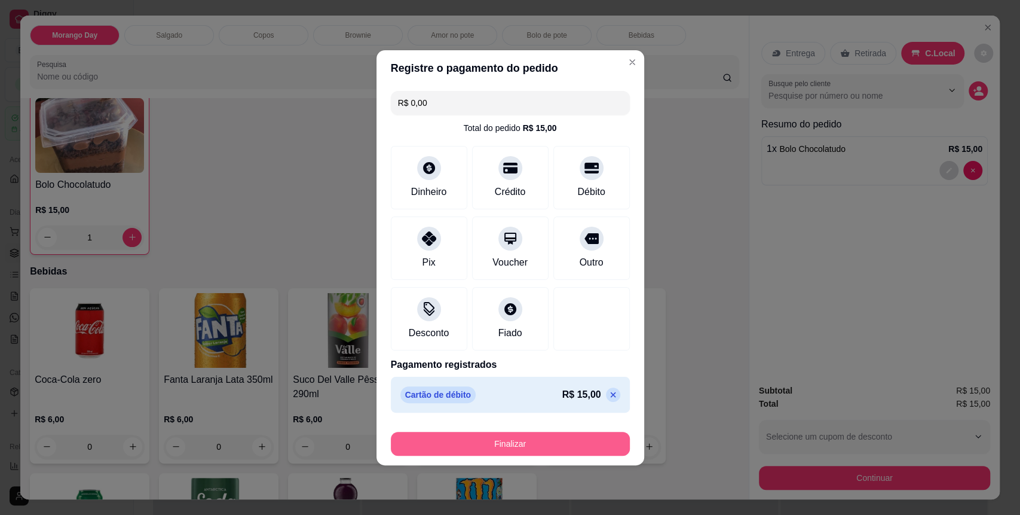
click at [520, 443] on button "Finalizar" at bounding box center [510, 444] width 239 height 24
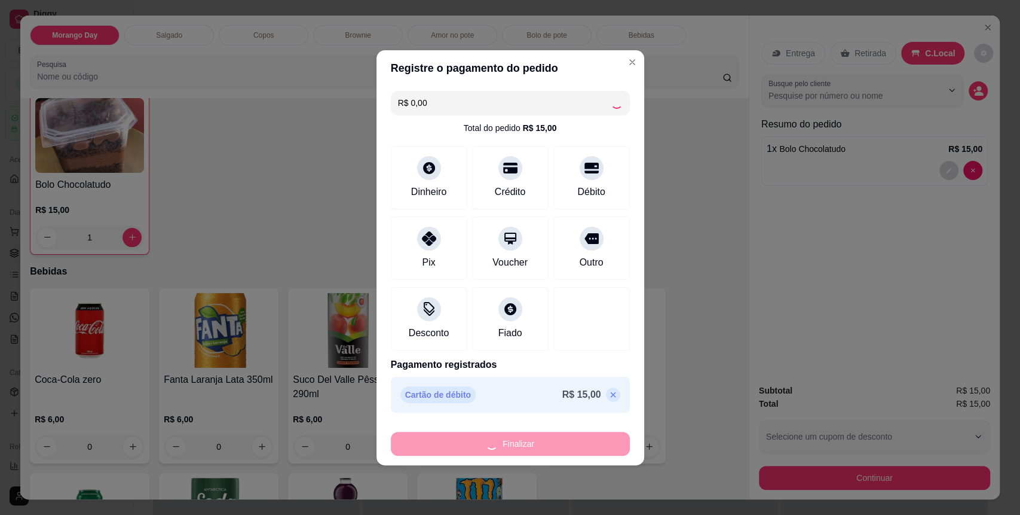
type input "0"
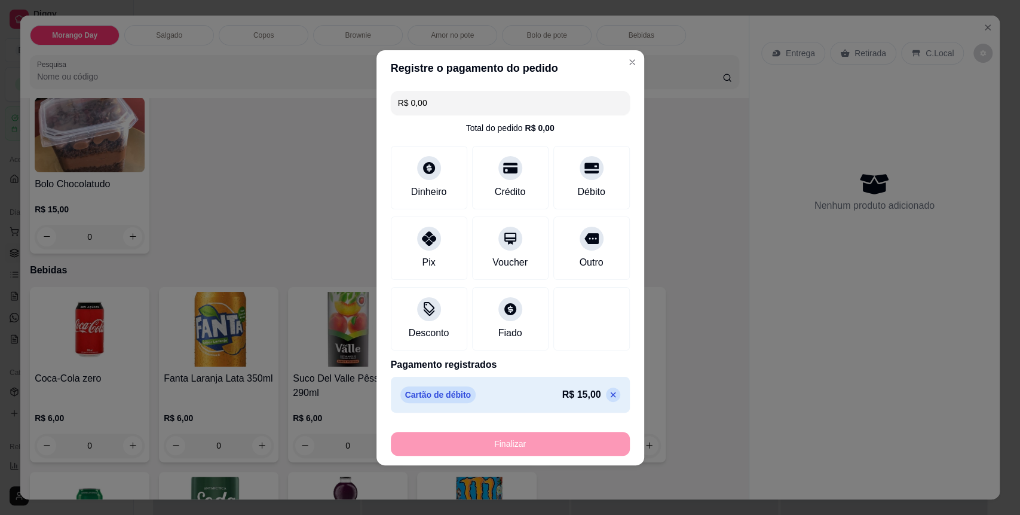
type input "-R$ 15,00"
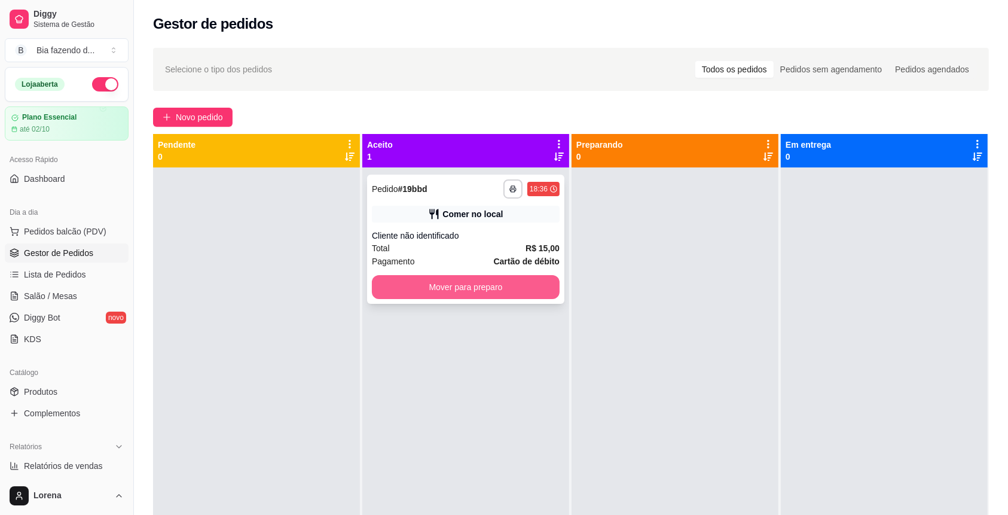
click at [483, 277] on button "Mover para preparo" at bounding box center [466, 287] width 188 height 24
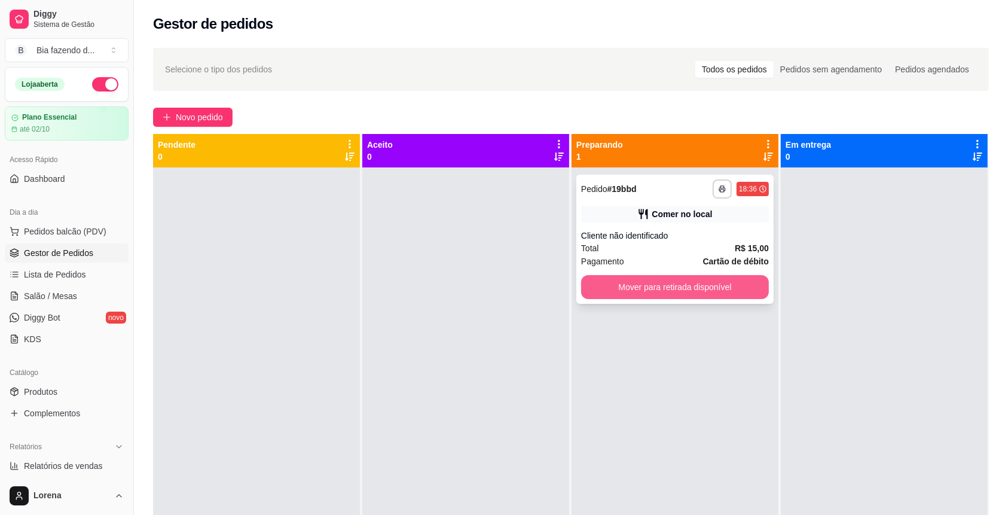
click at [610, 292] on button "Mover para retirada disponível" at bounding box center [675, 287] width 188 height 24
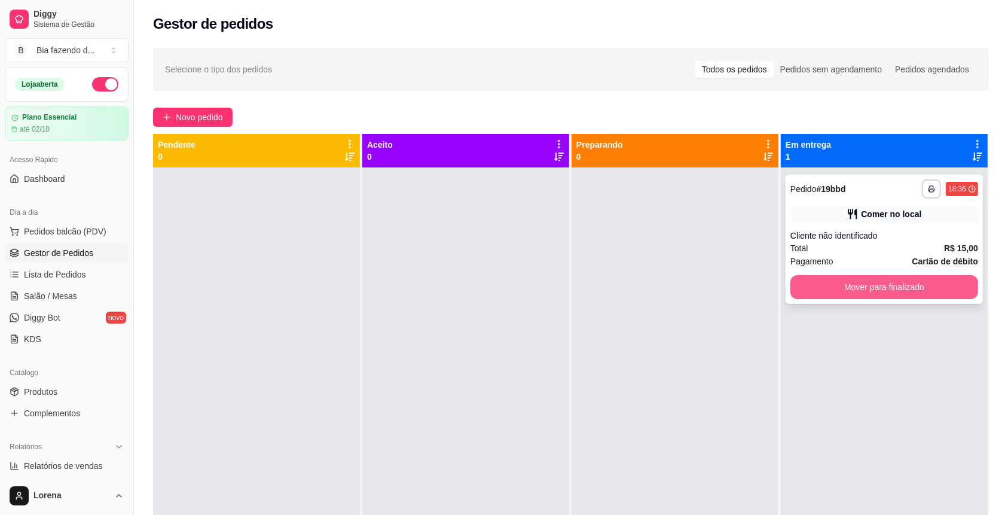
click at [919, 296] on button "Mover para finalizado" at bounding box center [884, 287] width 188 height 24
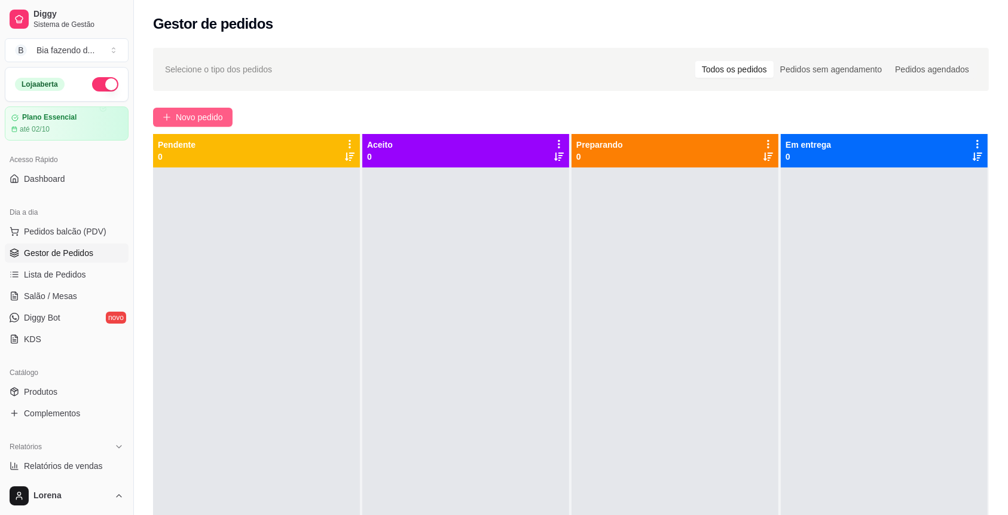
click at [179, 124] on button "Novo pedido" at bounding box center [192, 117] width 79 height 19
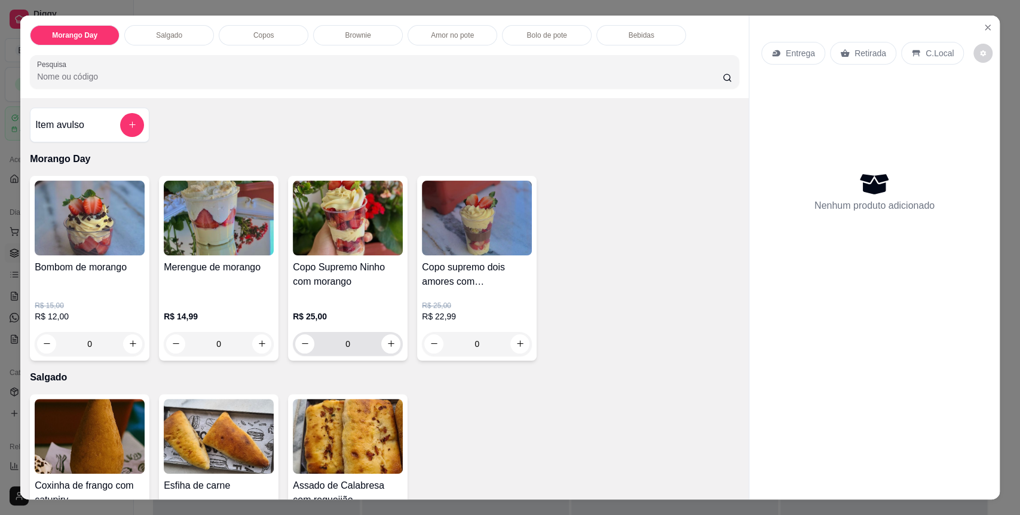
click at [392, 349] on div "0" at bounding box center [347, 344] width 105 height 24
click at [387, 346] on icon "increase-product-quantity" at bounding box center [391, 343] width 9 height 9
type input "1"
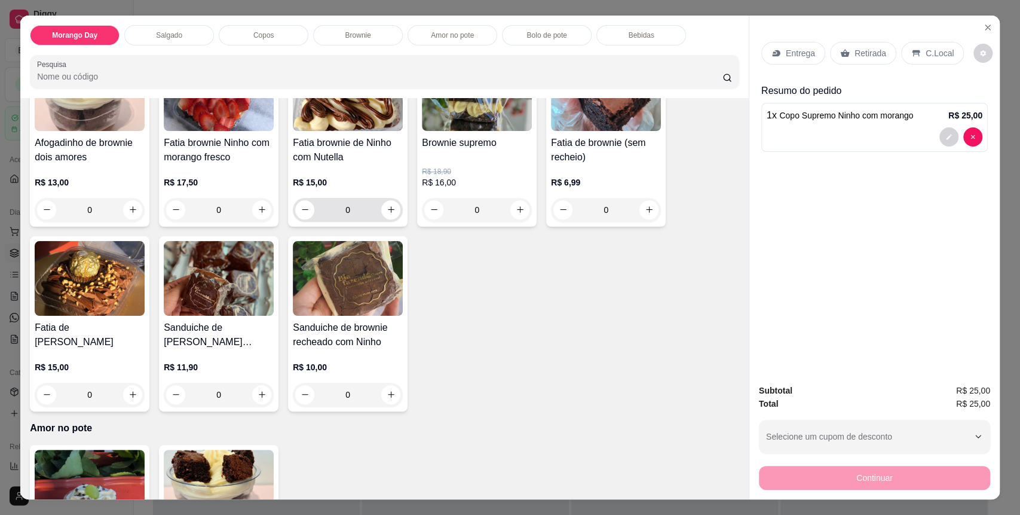
scroll to position [956, 0]
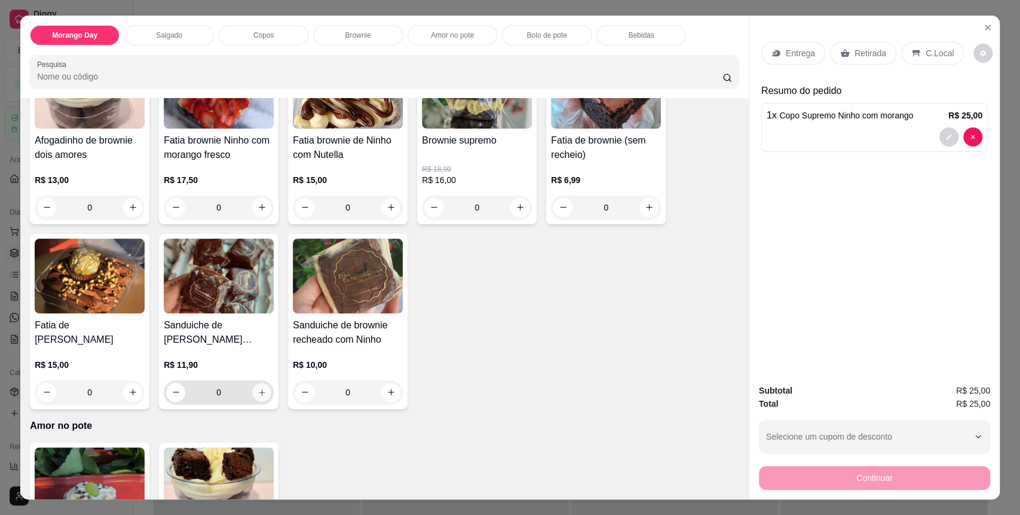
click at [258, 398] on button "increase-product-quantity" at bounding box center [262, 391] width 19 height 19
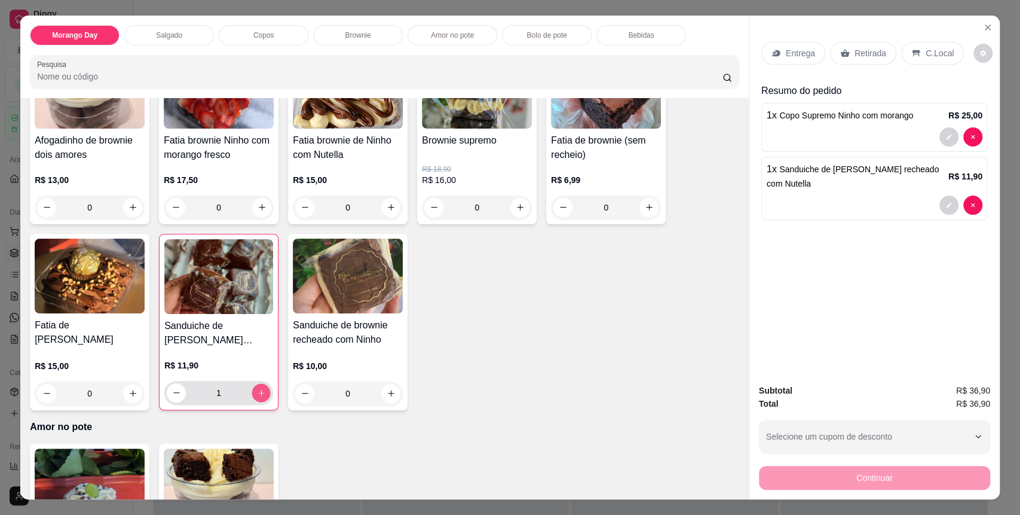
click at [258, 398] on button "increase-product-quantity" at bounding box center [261, 392] width 19 height 19
type input "2"
click at [911, 53] on icon at bounding box center [916, 53] width 10 height 10
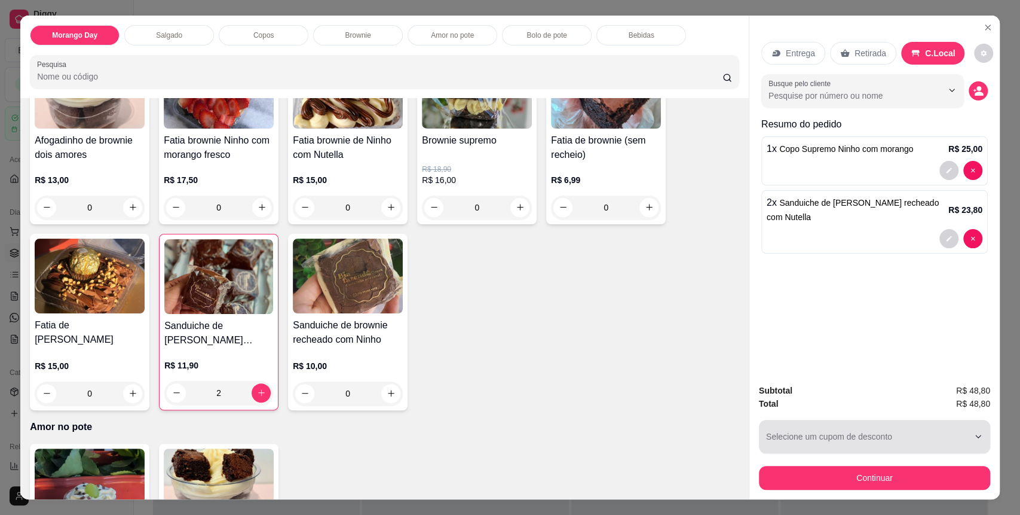
click at [847, 450] on button "Selecione um cupom de desconto" at bounding box center [874, 436] width 231 height 33
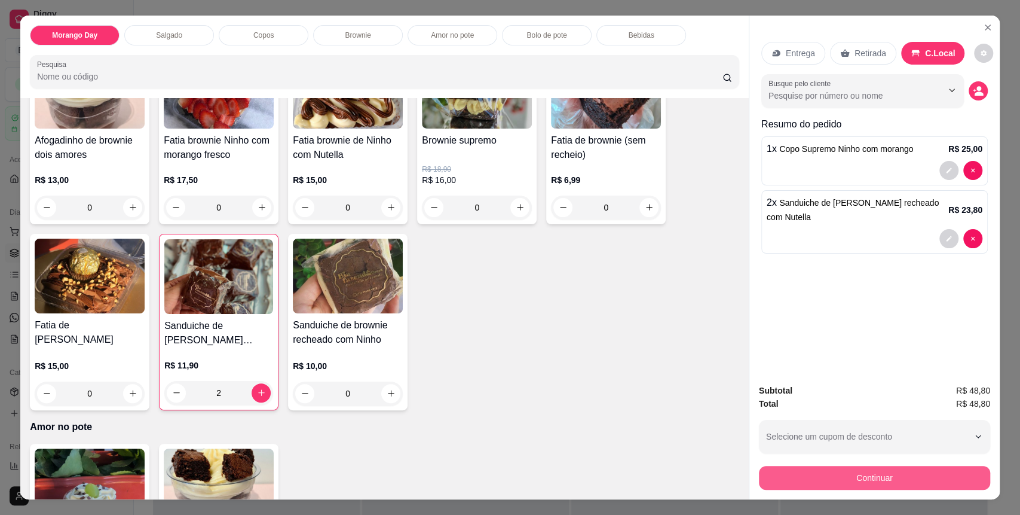
click at [838, 479] on button "Continuar" at bounding box center [874, 478] width 231 height 24
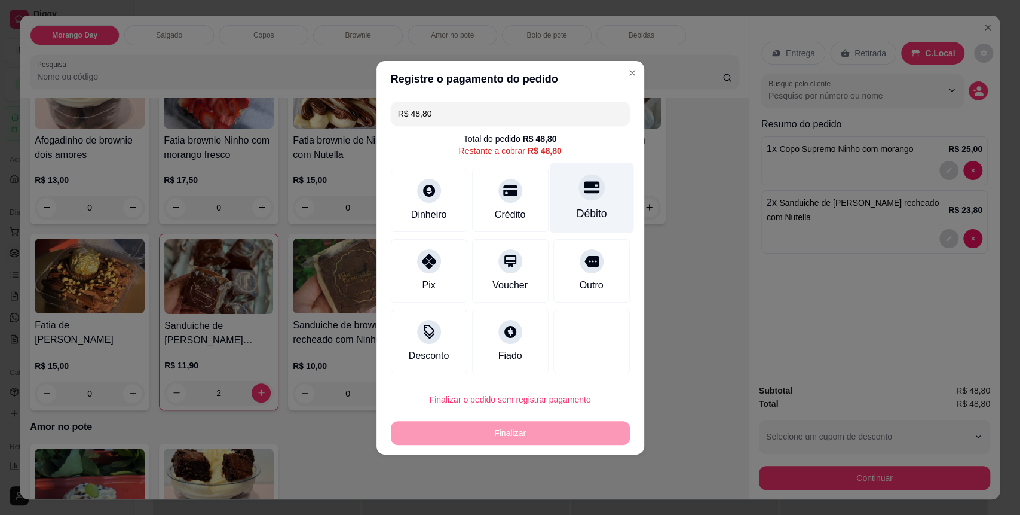
click at [605, 207] on div "Débito" at bounding box center [591, 198] width 84 height 70
type input "R$ 0,00"
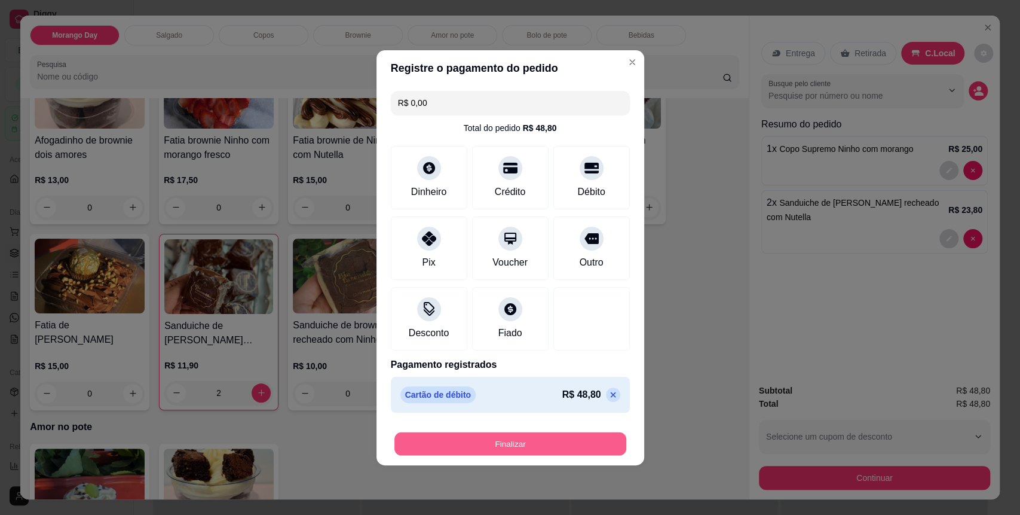
click at [502, 450] on button "Finalizar" at bounding box center [510, 443] width 232 height 23
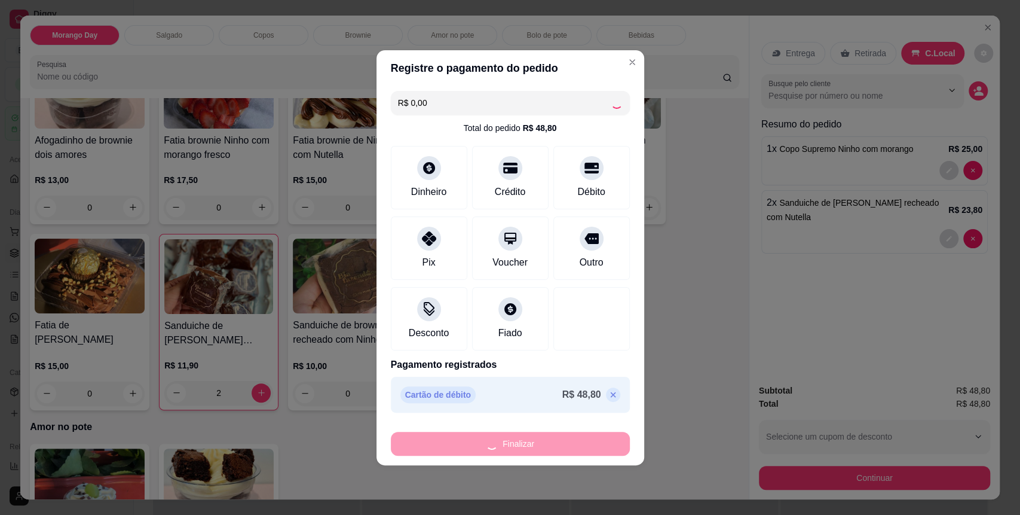
type input "0"
type input "-R$ 48,80"
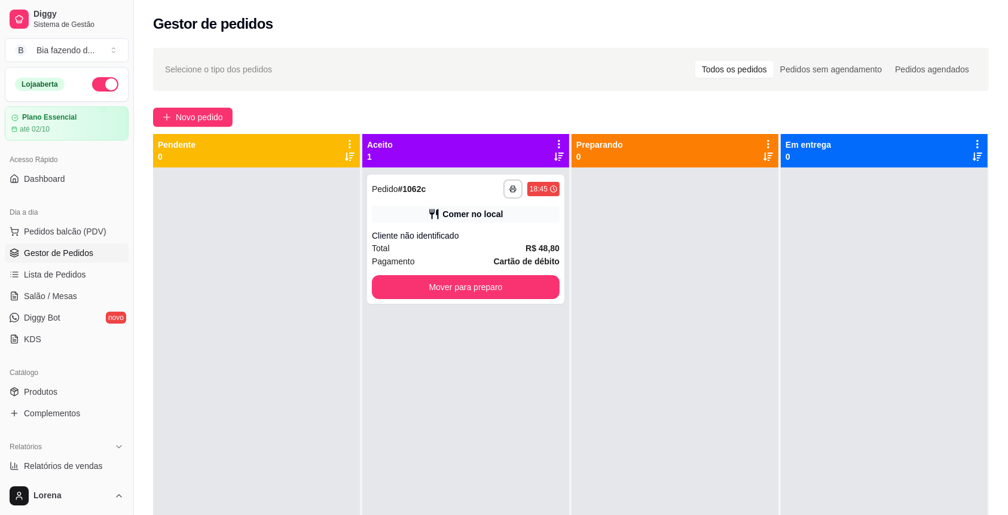
click at [503, 449] on div "**********" at bounding box center [465, 424] width 207 height 515
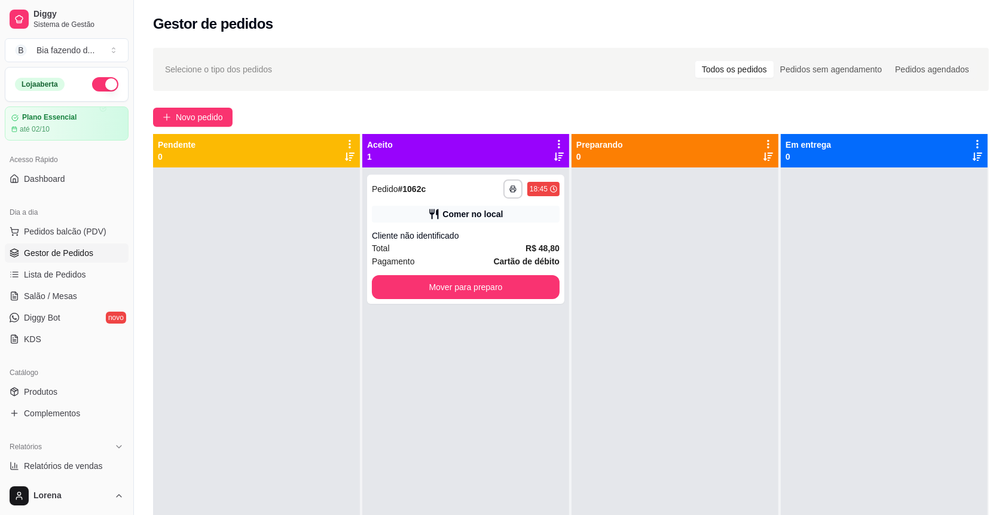
click at [503, 449] on div "**********" at bounding box center [465, 424] width 207 height 515
click at [223, 120] on span "Novo pedido" at bounding box center [199, 117] width 47 height 13
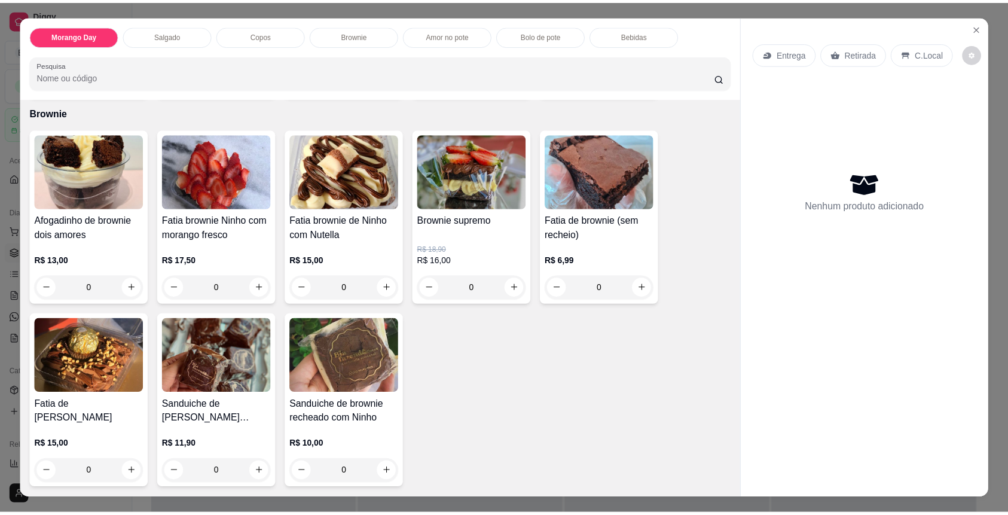
scroll to position [956, 0]
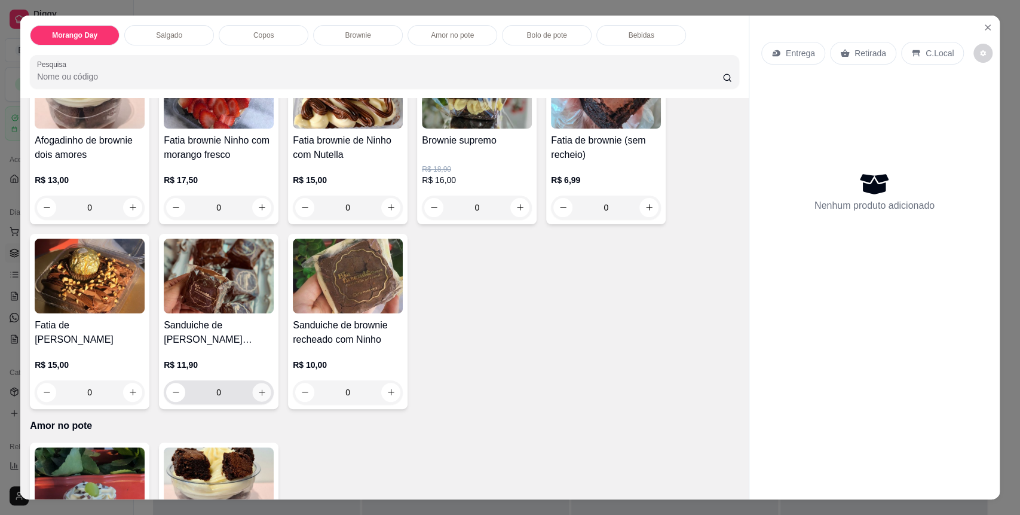
click at [256, 397] on button "increase-product-quantity" at bounding box center [262, 391] width 19 height 19
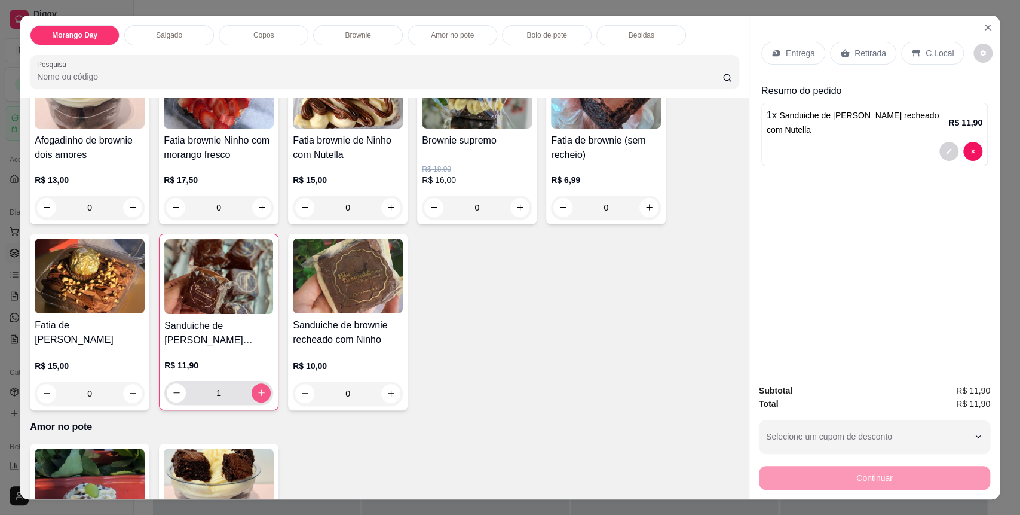
click at [256, 397] on button "increase-product-quantity" at bounding box center [261, 392] width 19 height 19
click at [255, 397] on button "increase-product-quantity" at bounding box center [261, 392] width 19 height 19
type input "4"
click at [926, 50] on p "C.Local" at bounding box center [940, 53] width 28 height 12
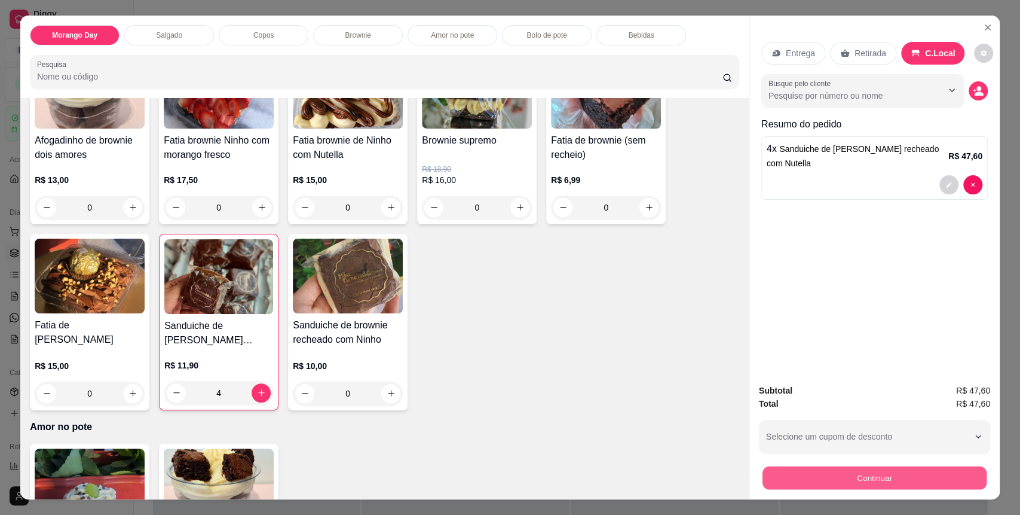
click at [847, 475] on button "Continuar" at bounding box center [875, 477] width 224 height 23
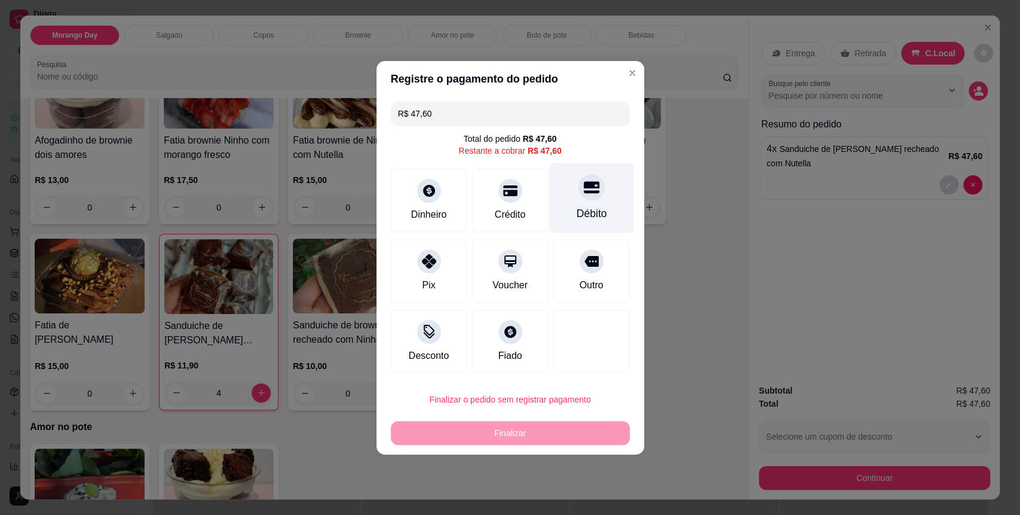
click at [583, 192] on icon at bounding box center [591, 187] width 16 height 12
type input "R$ 0,00"
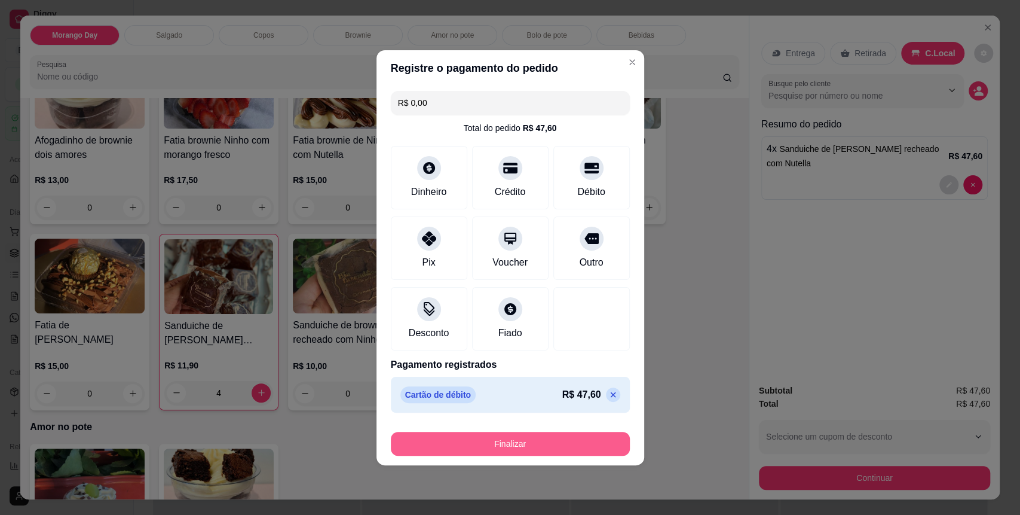
click at [538, 440] on button "Finalizar" at bounding box center [510, 444] width 239 height 24
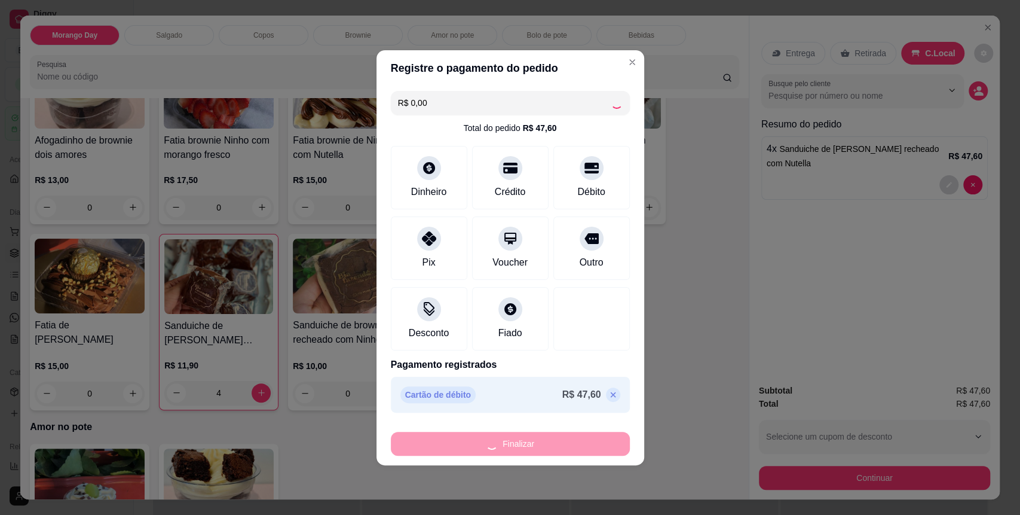
type input "0"
type input "-R$ 47,60"
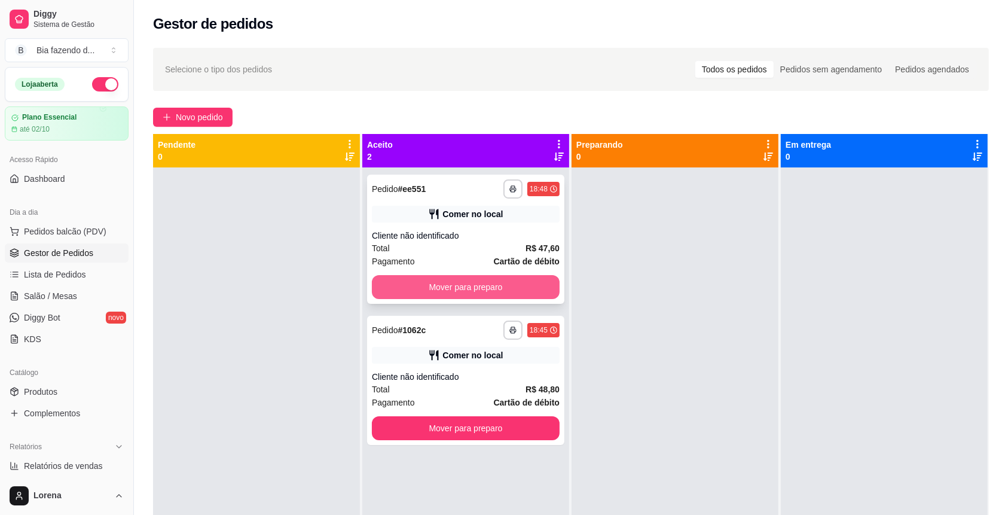
click at [439, 282] on button "Mover para preparo" at bounding box center [466, 287] width 188 height 24
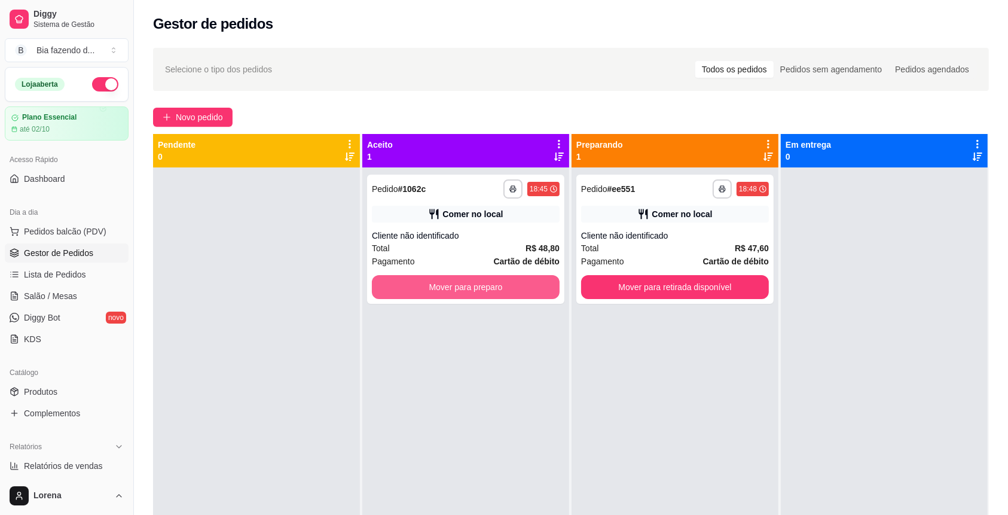
click at [444, 286] on button "Mover para preparo" at bounding box center [466, 287] width 188 height 24
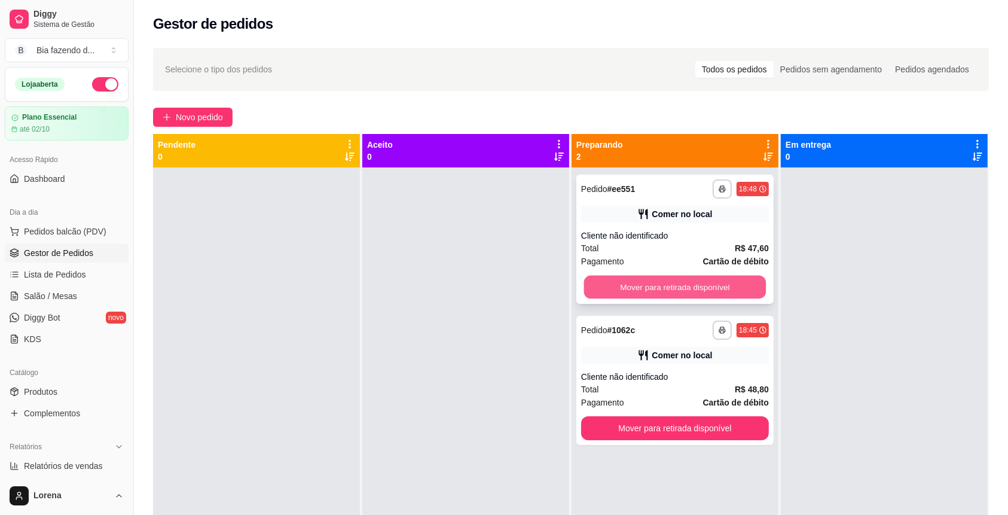
click at [636, 293] on button "Mover para retirada disponível" at bounding box center [675, 287] width 182 height 23
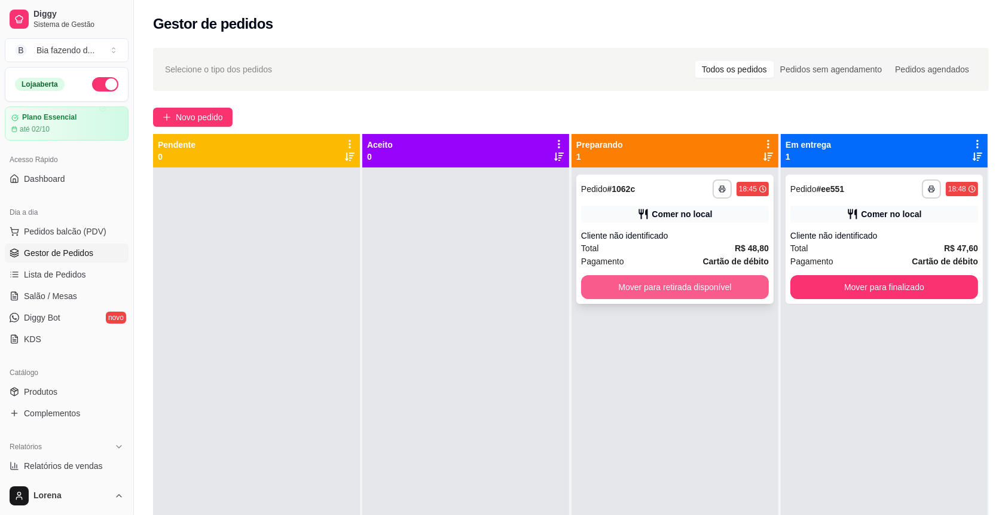
click at [650, 295] on button "Mover para retirada disponível" at bounding box center [675, 287] width 188 height 24
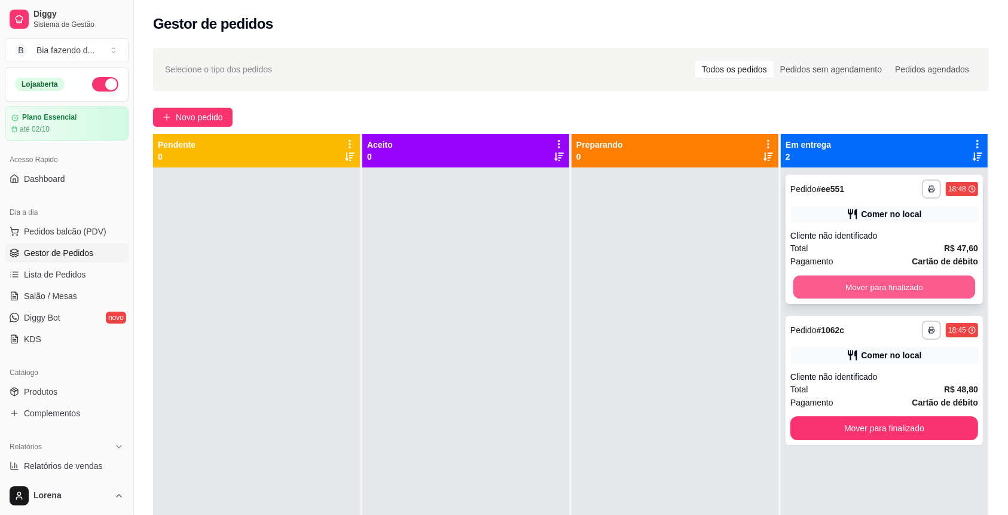
click at [800, 283] on button "Mover para finalizado" at bounding box center [884, 287] width 182 height 23
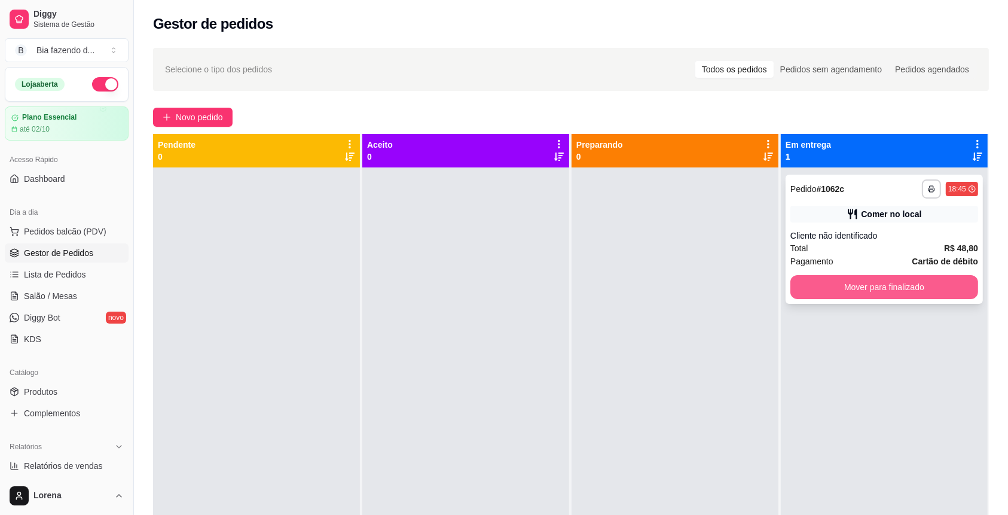
click at [833, 287] on button "Mover para finalizado" at bounding box center [884, 287] width 188 height 24
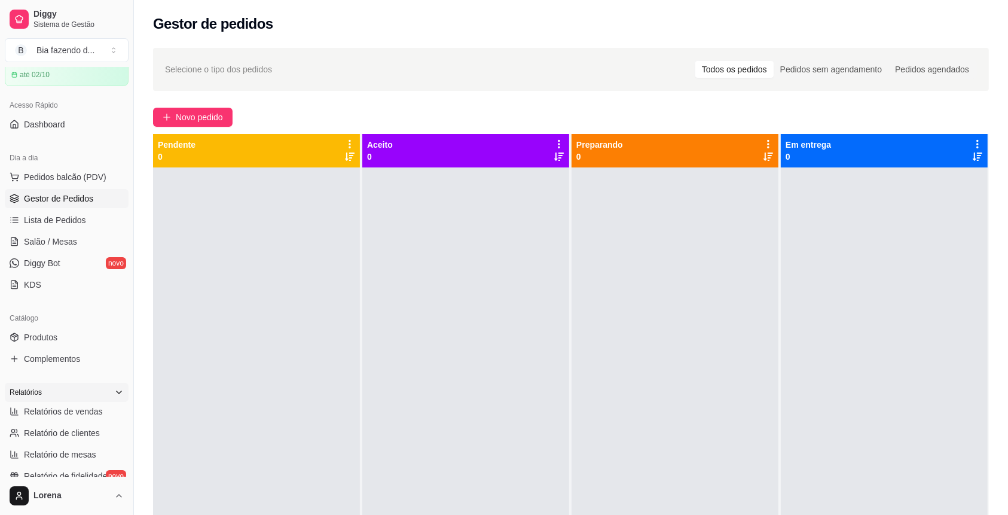
scroll to position [79, 0]
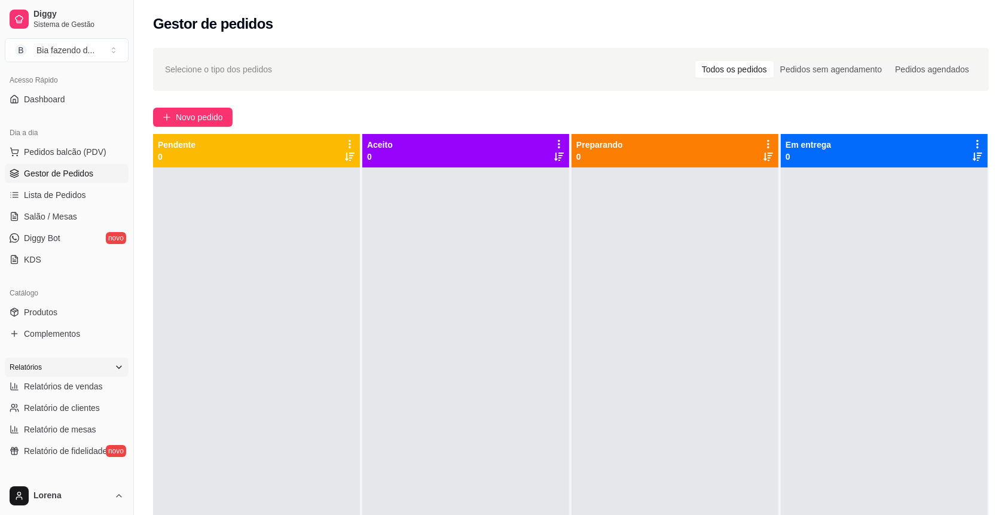
drag, startPoint x: 55, startPoint y: 367, endPoint x: 62, endPoint y: 369, distance: 7.4
click at [57, 368] on div "Relatórios" at bounding box center [67, 366] width 124 height 19
click at [69, 371] on div "Relatórios" at bounding box center [67, 366] width 124 height 19
click at [69, 387] on span "Relatórios de vendas" at bounding box center [63, 386] width 79 height 12
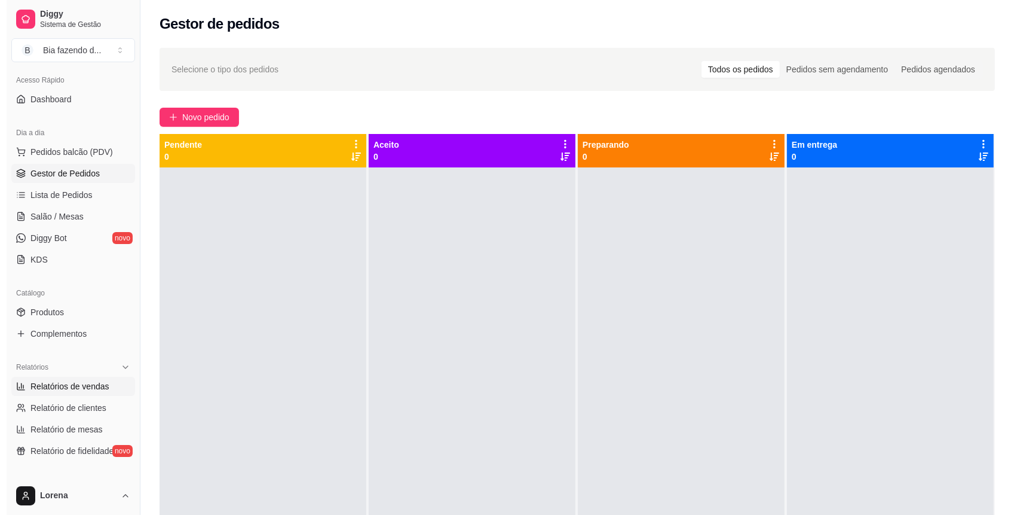
select select "ALL"
select select "0"
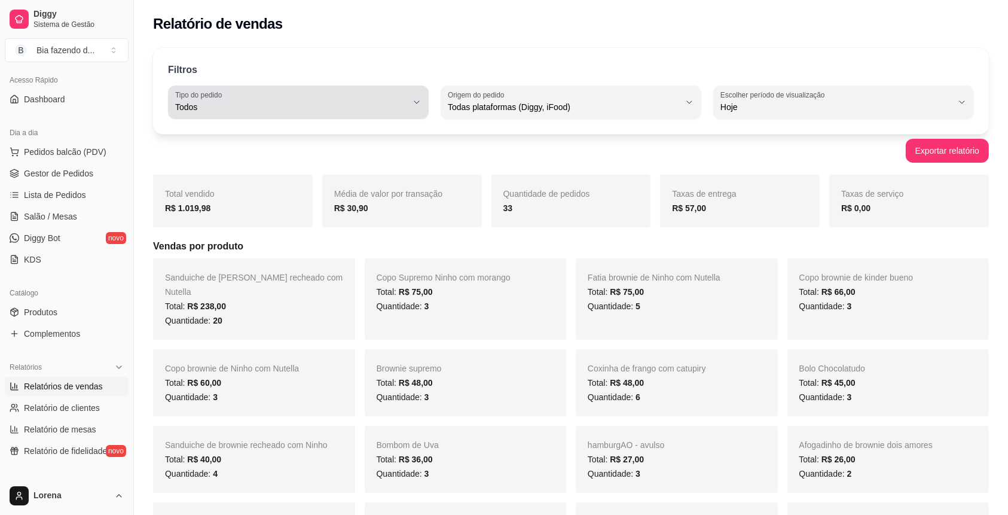
click at [416, 105] on icon "button" at bounding box center [417, 102] width 10 height 10
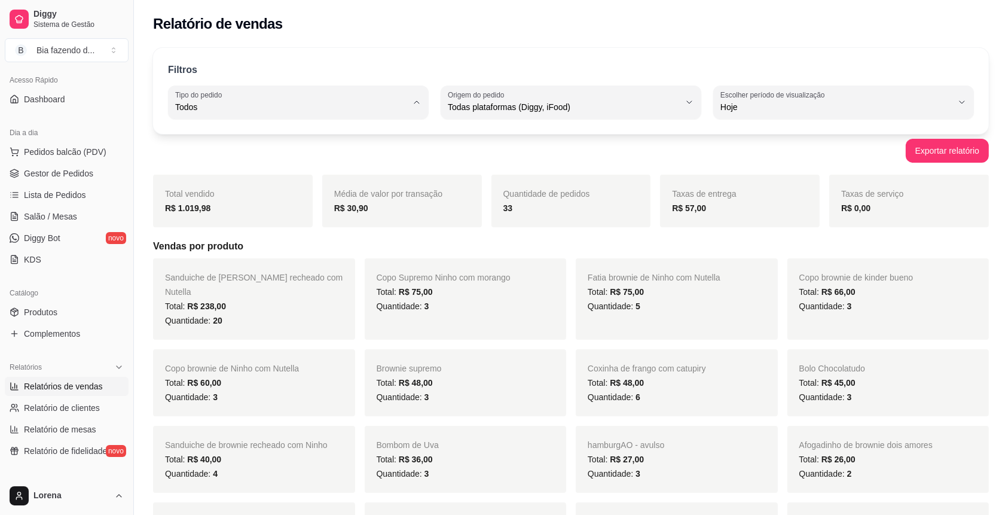
click at [263, 160] on span "Entrega" at bounding box center [292, 154] width 221 height 11
type input "DELIVERY"
select select "DELIVERY"
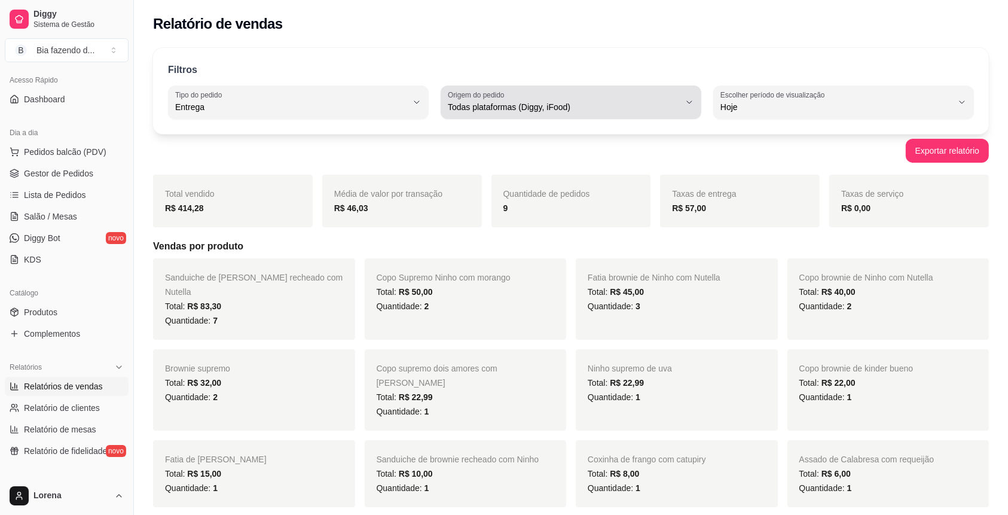
click at [507, 114] on button "Origem do pedido Todas plataformas (Diggy, iFood)" at bounding box center [570, 101] width 261 height 33
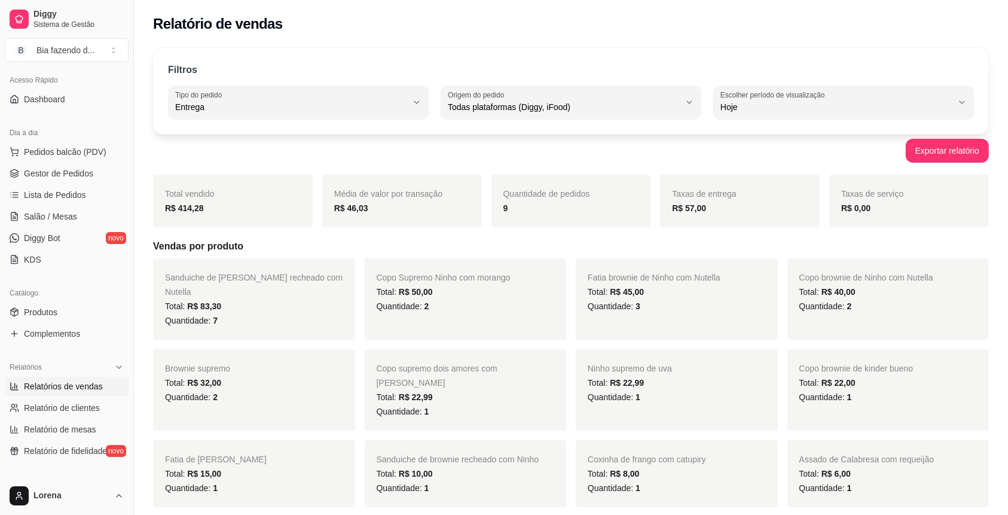
click at [770, 50] on div "Filtros DELIVERY Tipo do pedido Todos Entrega Retirada Mesa Consumo local Tipo …" at bounding box center [571, 91] width 836 height 86
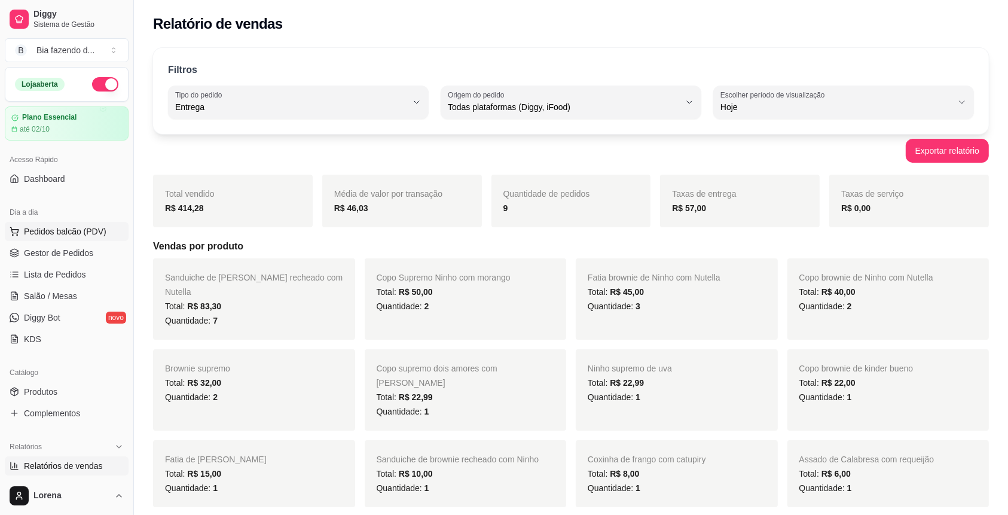
click at [48, 227] on span "Pedidos balcão (PDV)" at bounding box center [65, 231] width 82 height 12
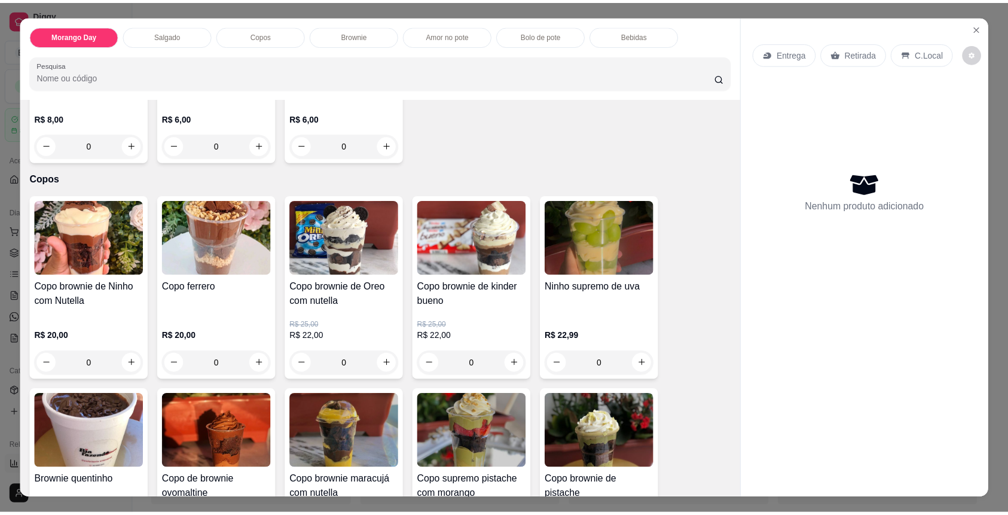
scroll to position [478, 0]
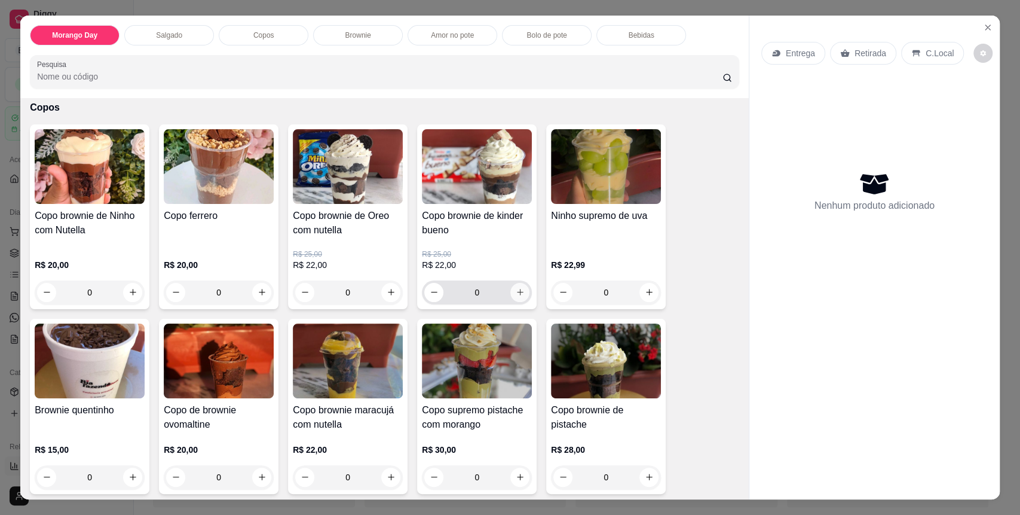
click at [516, 292] on icon "increase-product-quantity" at bounding box center [520, 291] width 9 height 9
type input "1"
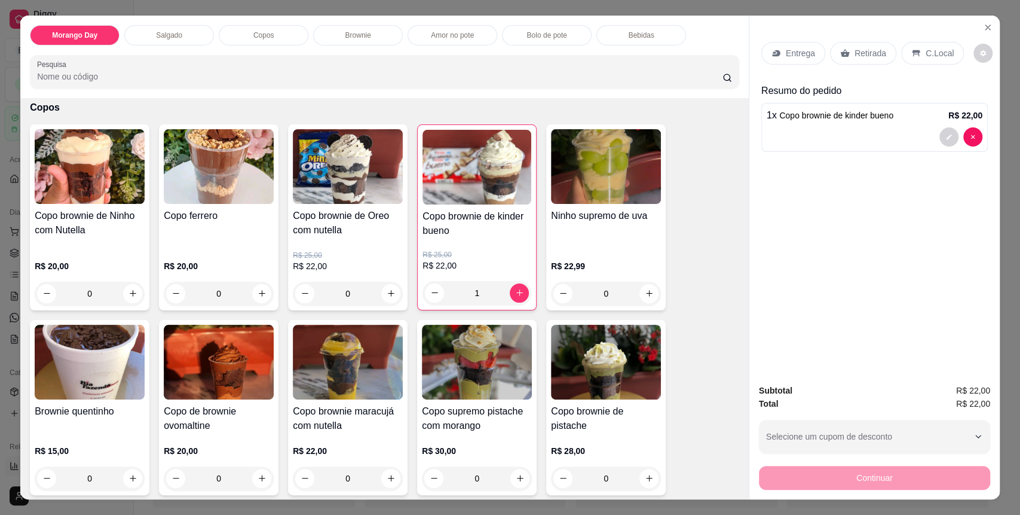
click at [929, 61] on div "C.Local" at bounding box center [932, 53] width 63 height 23
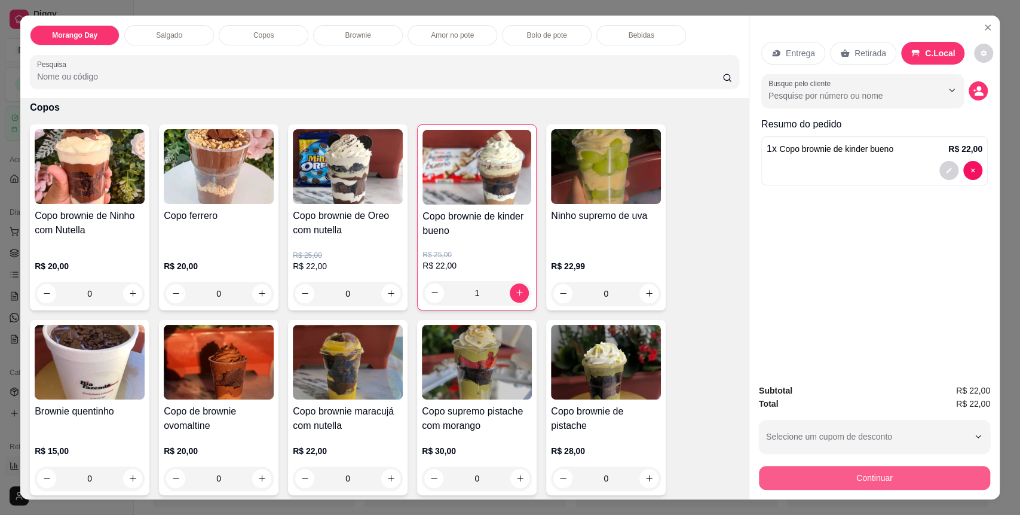
click at [871, 478] on button "Continuar" at bounding box center [874, 478] width 231 height 24
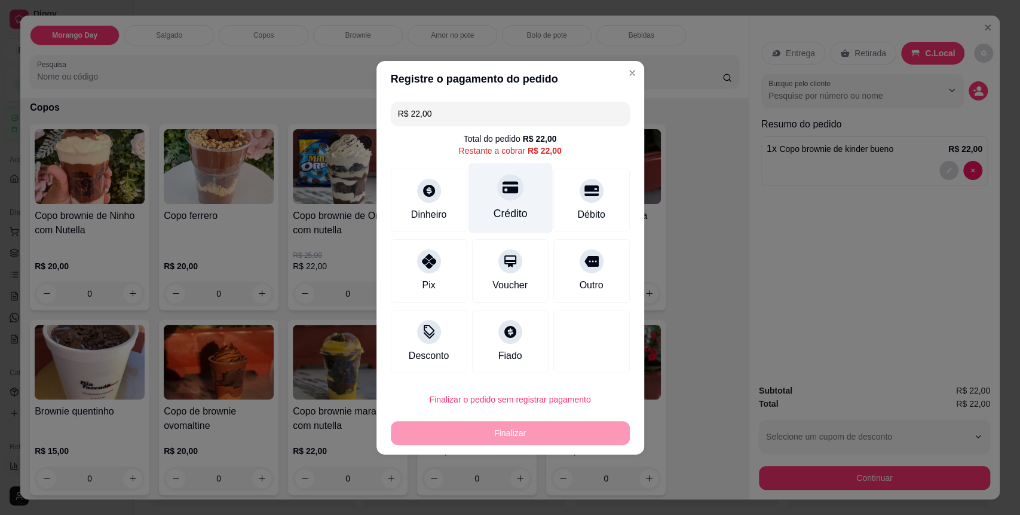
click at [516, 206] on div "Crédito" at bounding box center [510, 214] width 34 height 16
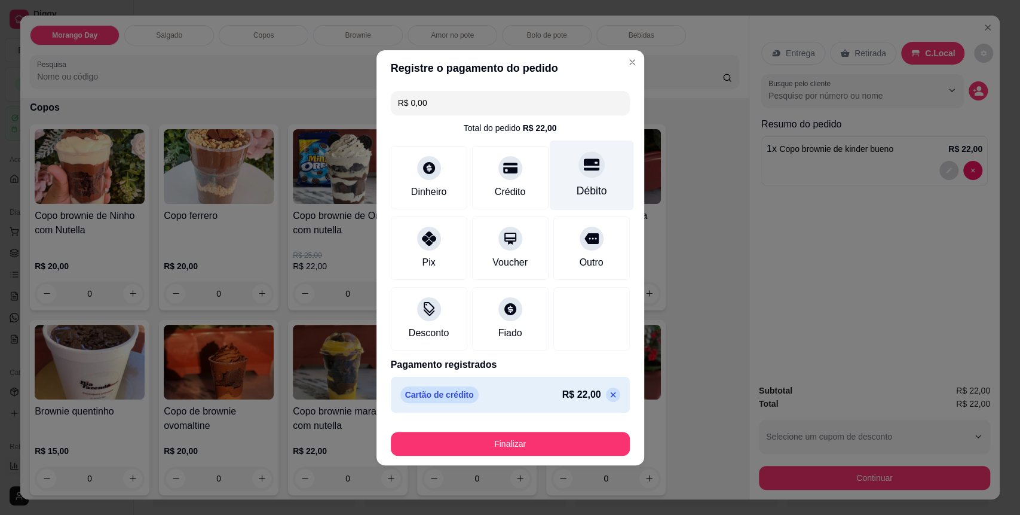
click at [586, 182] on div "Débito" at bounding box center [591, 175] width 84 height 70
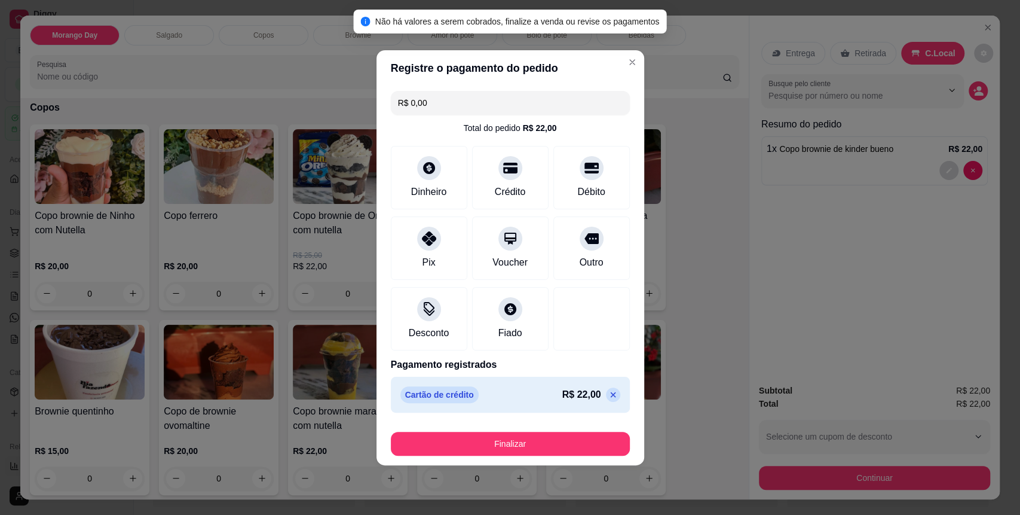
click at [608, 398] on icon at bounding box center [613, 395] width 10 height 10
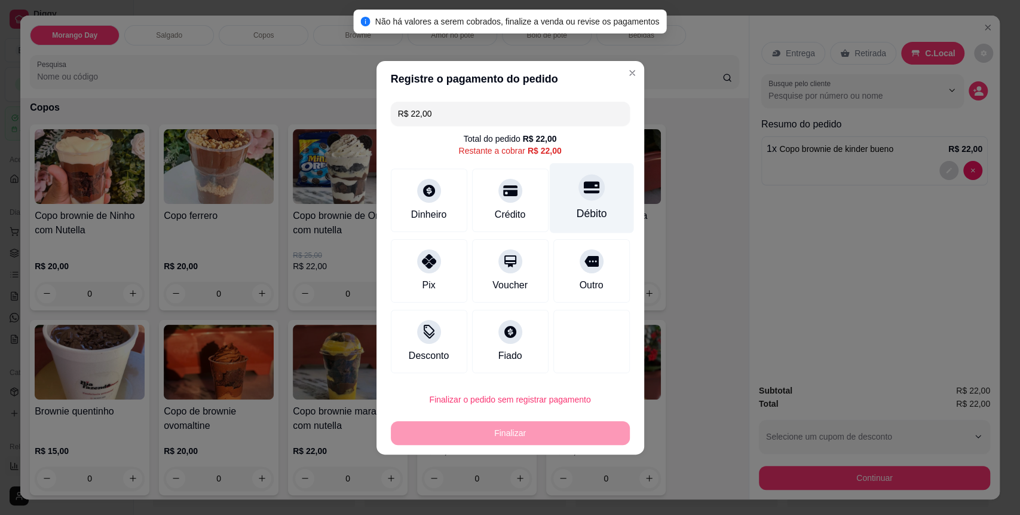
click at [600, 203] on div "Débito" at bounding box center [591, 198] width 84 height 70
type input "R$ 0,00"
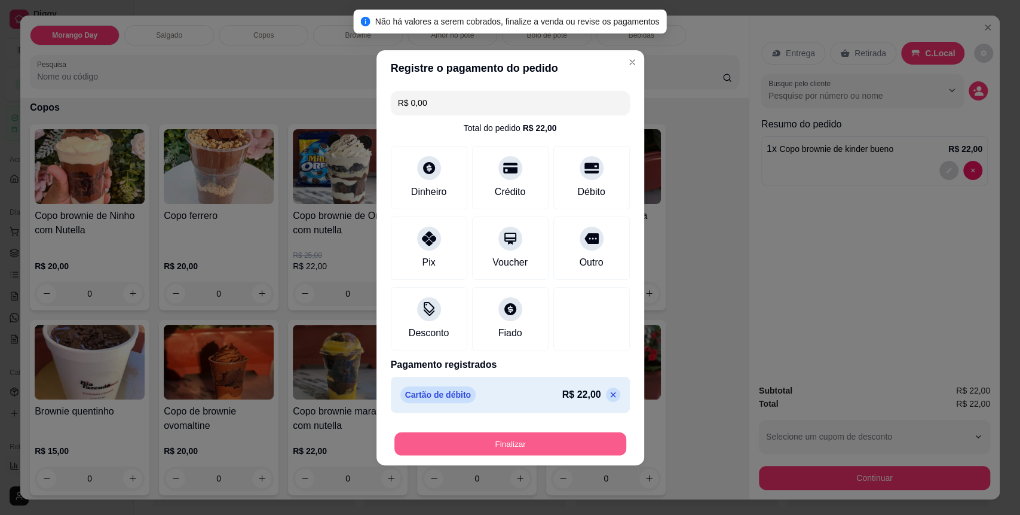
click at [555, 437] on button "Finalizar" at bounding box center [510, 443] width 232 height 23
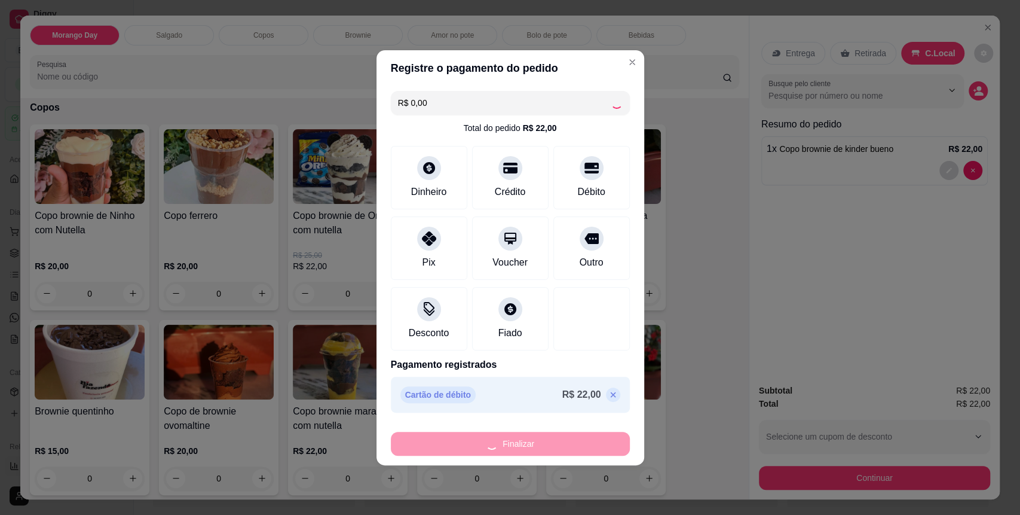
type input "0"
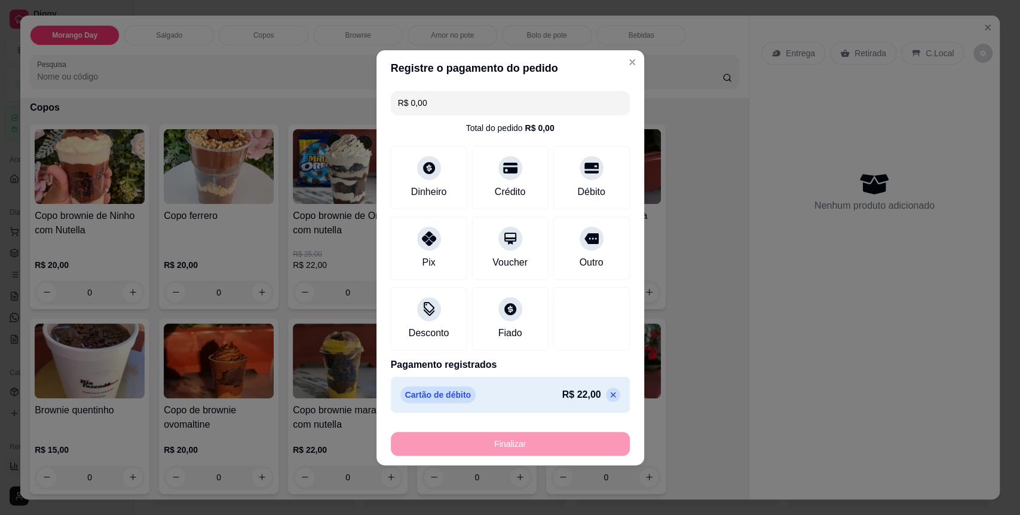
type input "-R$ 22,00"
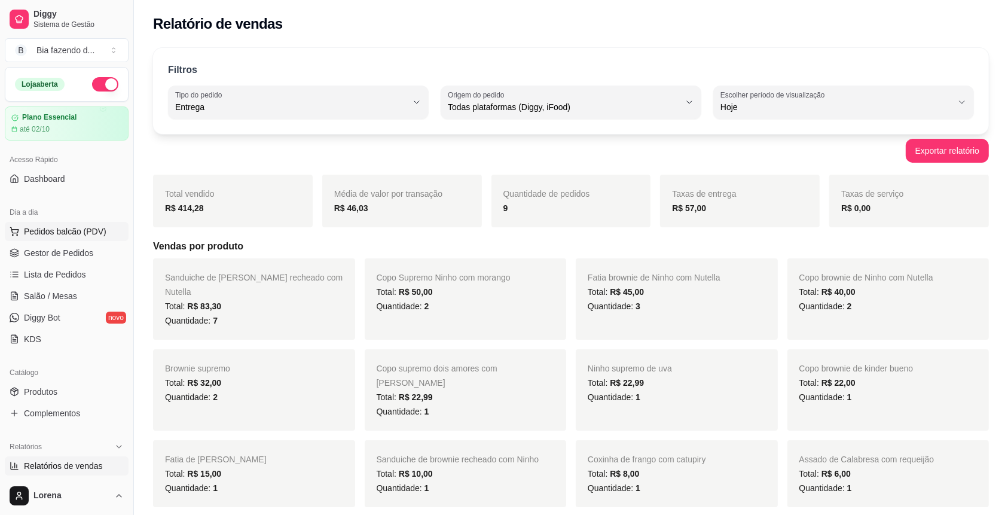
click at [58, 239] on button "Pedidos balcão (PDV)" at bounding box center [67, 231] width 124 height 19
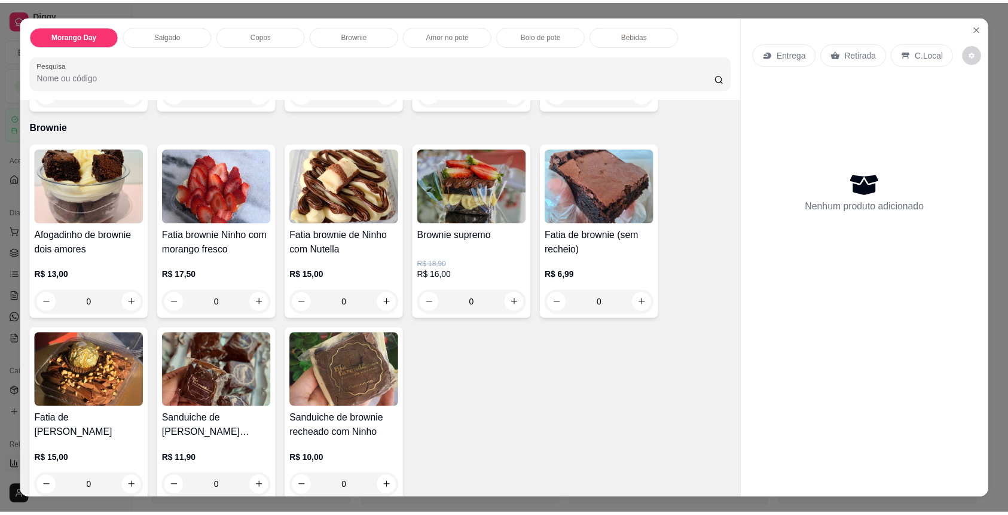
scroll to position [876, 0]
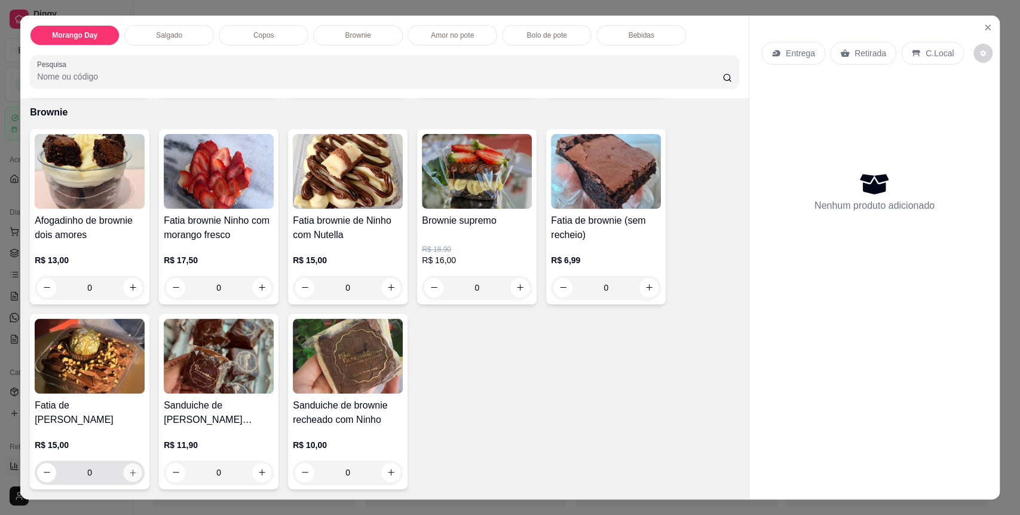
click at [130, 465] on button "increase-product-quantity" at bounding box center [133, 472] width 19 height 19
type input "1"
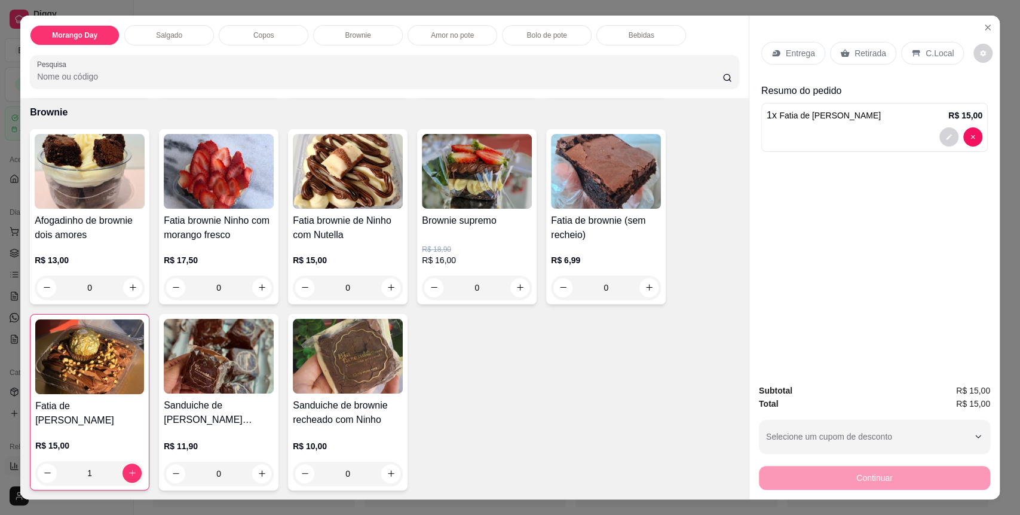
click at [945, 56] on div "C.Local" at bounding box center [932, 53] width 63 height 23
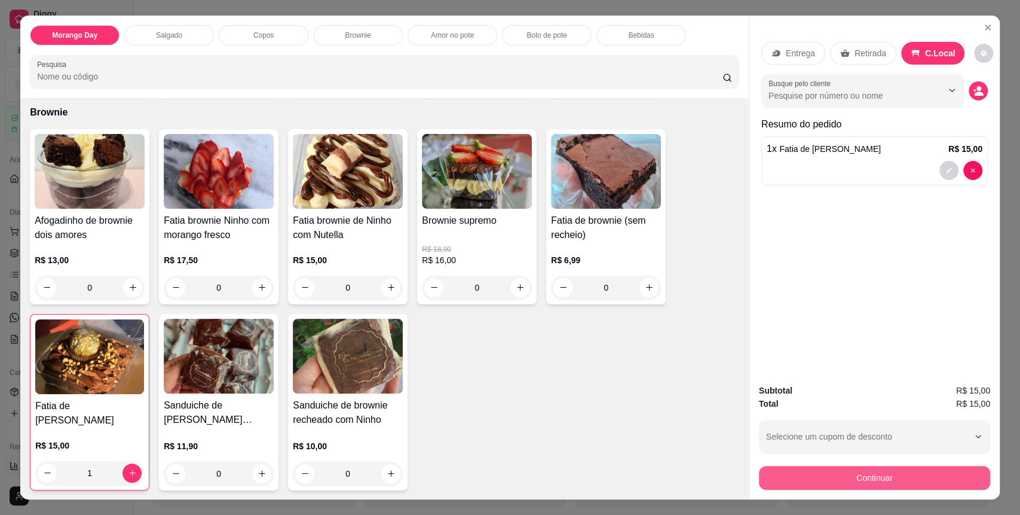
click at [803, 477] on button "Continuar" at bounding box center [874, 478] width 231 height 24
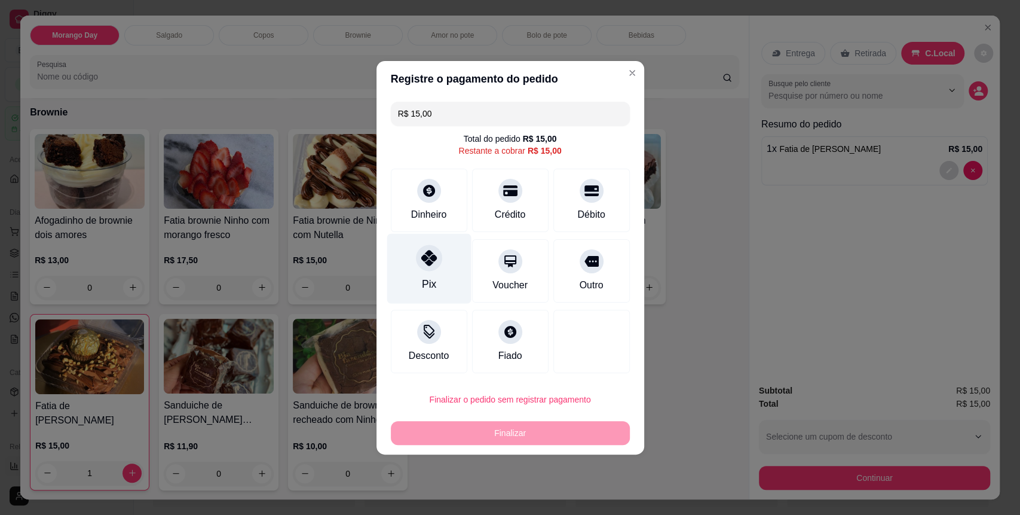
click at [412, 268] on div "Pix" at bounding box center [429, 268] width 84 height 70
type input "R$ 0,00"
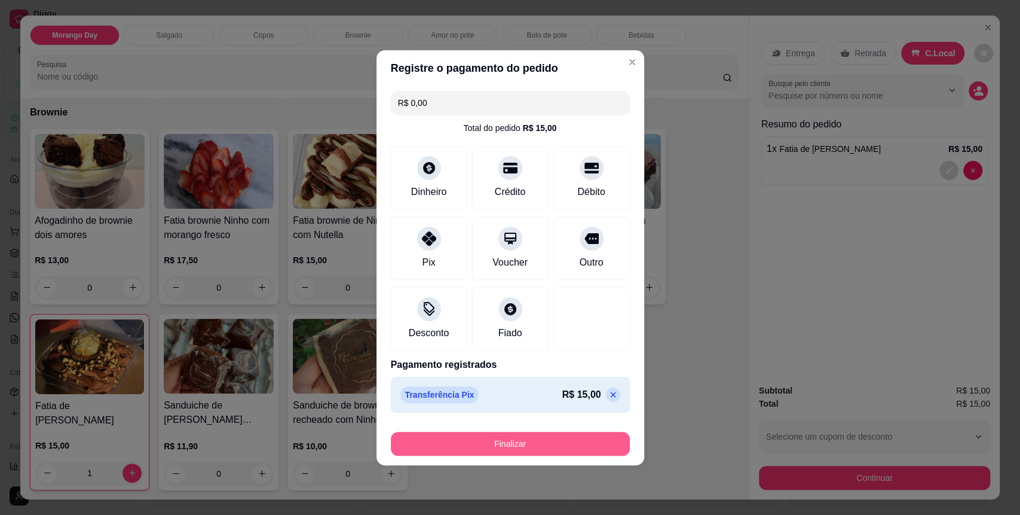
click at [487, 446] on button "Finalizar" at bounding box center [510, 444] width 239 height 24
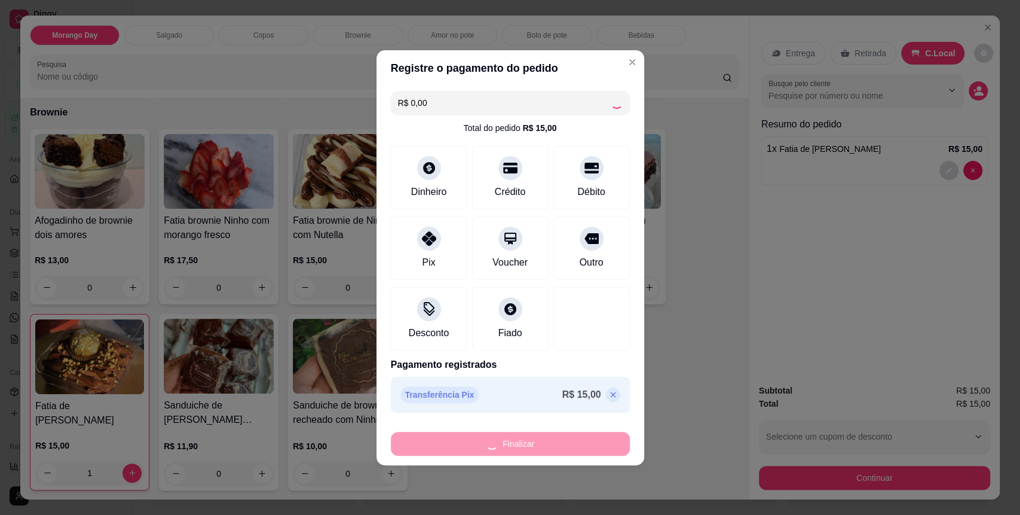
type input "0"
type input "-R$ 15,00"
